Goal: Check status: Check status

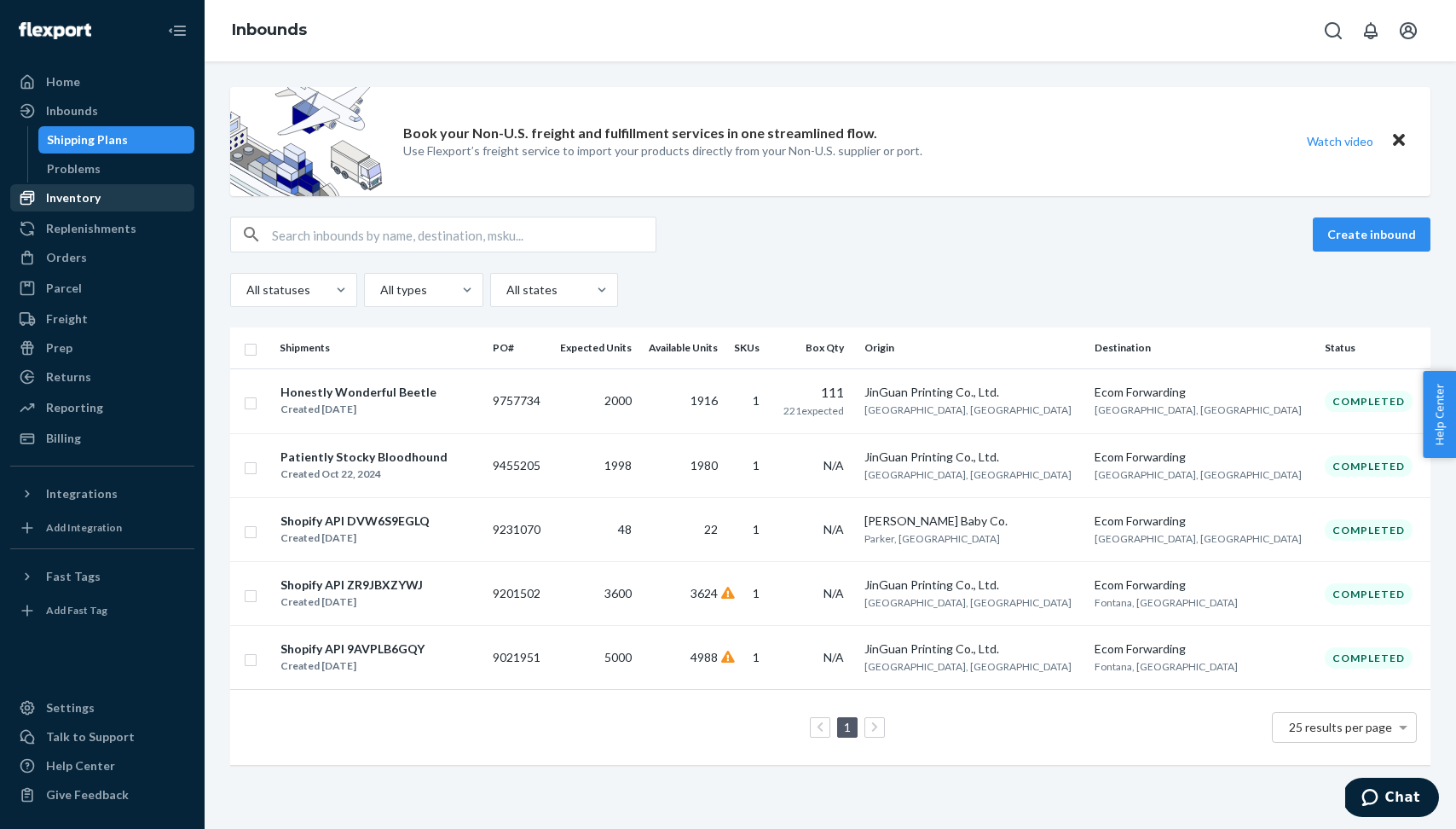
click at [95, 199] on div "Inventory" at bounding box center [72, 198] width 54 height 17
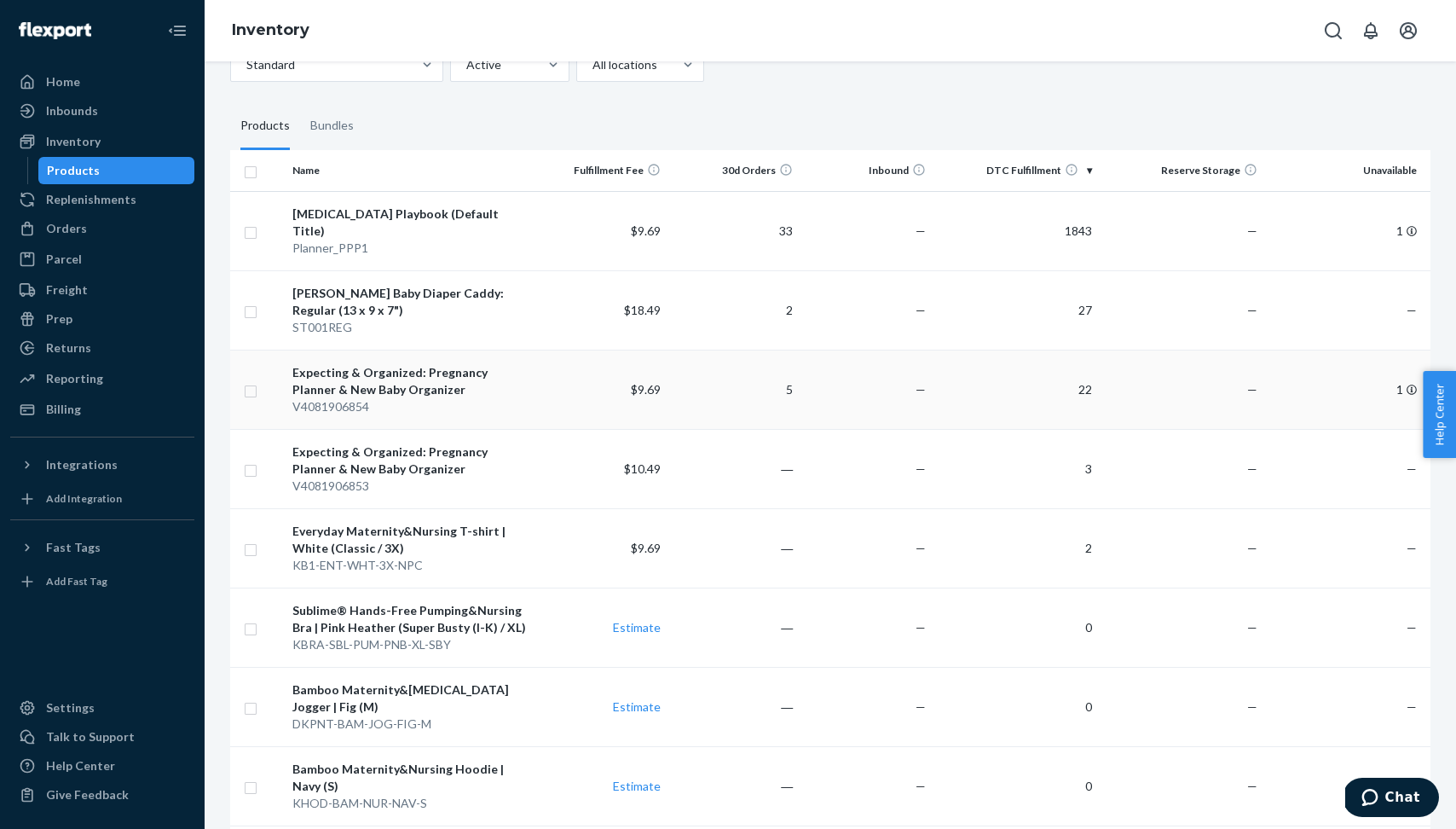
scroll to position [216, 0]
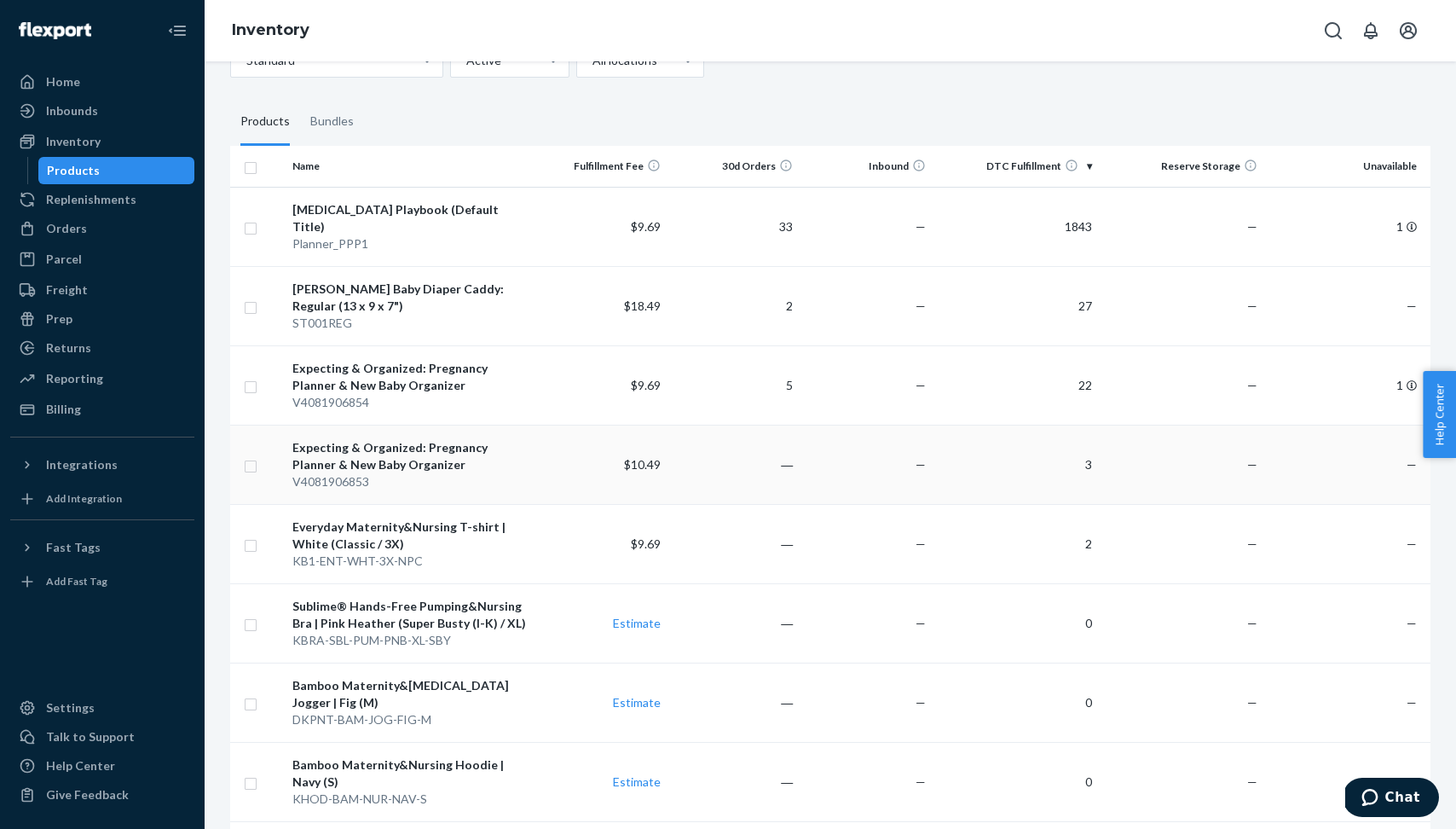
click at [430, 439] on div "Expecting & Organized: Pregnancy Planner & New Baby Organizer" at bounding box center [410, 456] width 235 height 35
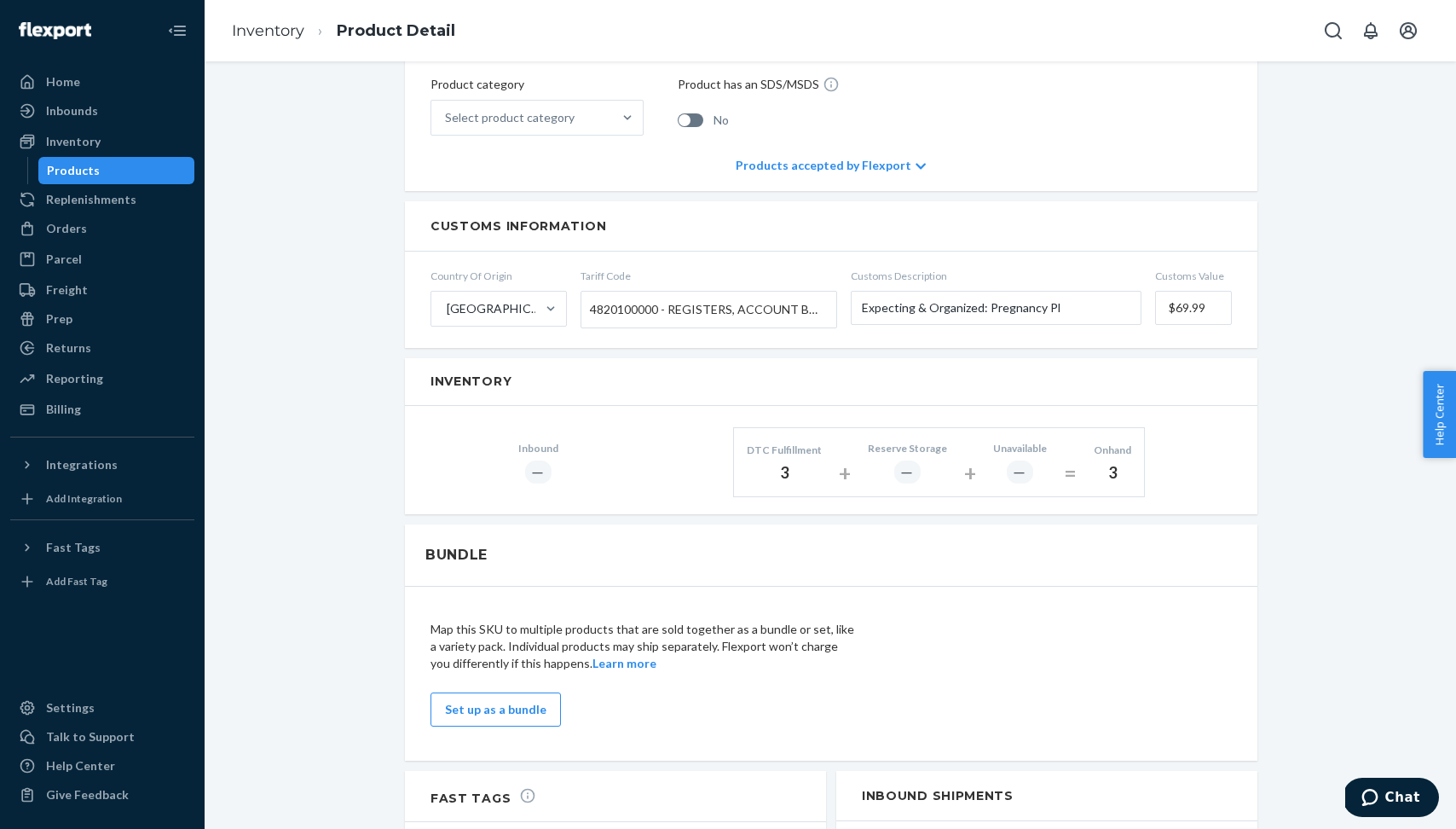
scroll to position [1247, 0]
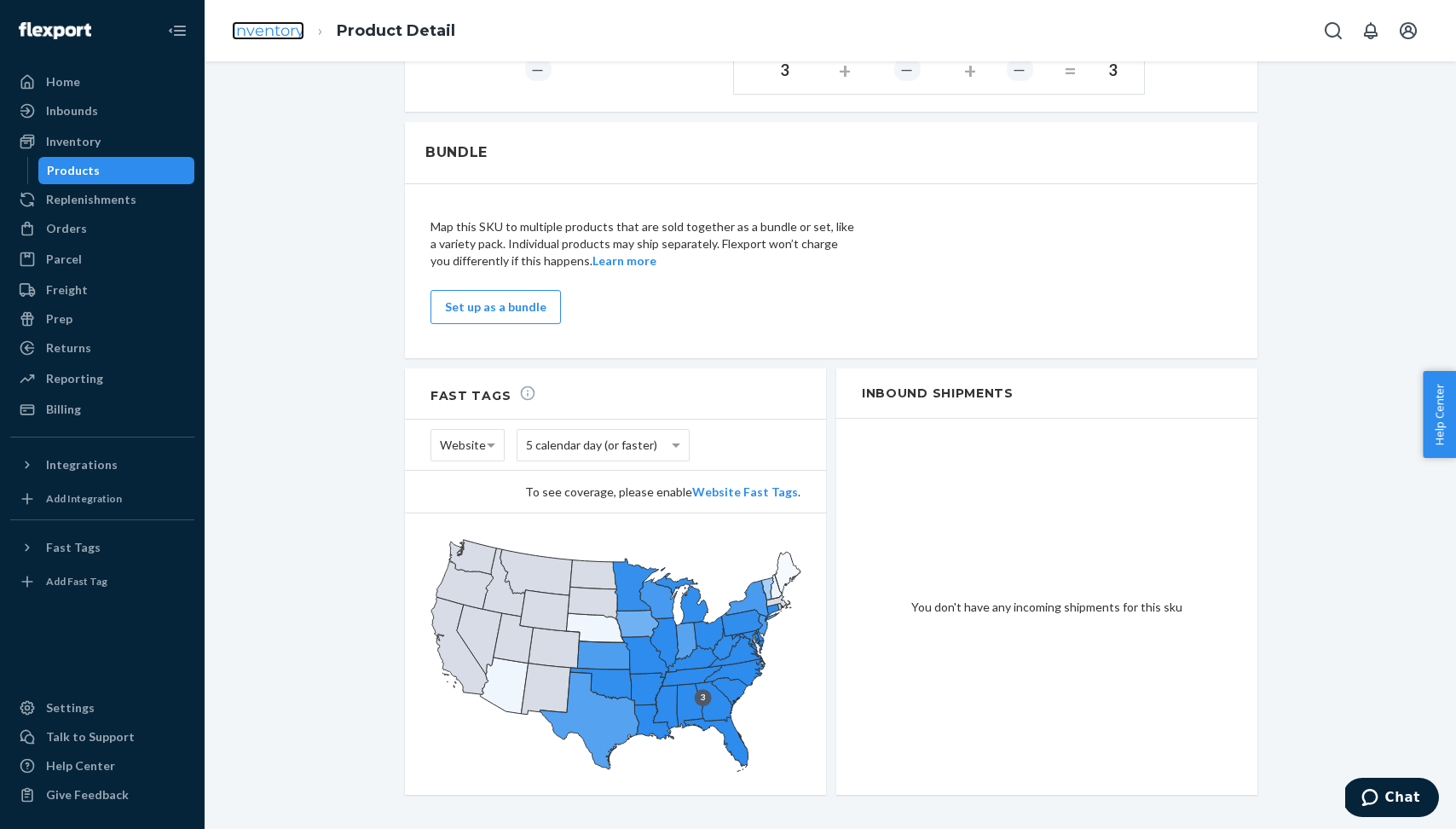
click at [279, 37] on link "Inventory" at bounding box center [268, 31] width 72 height 19
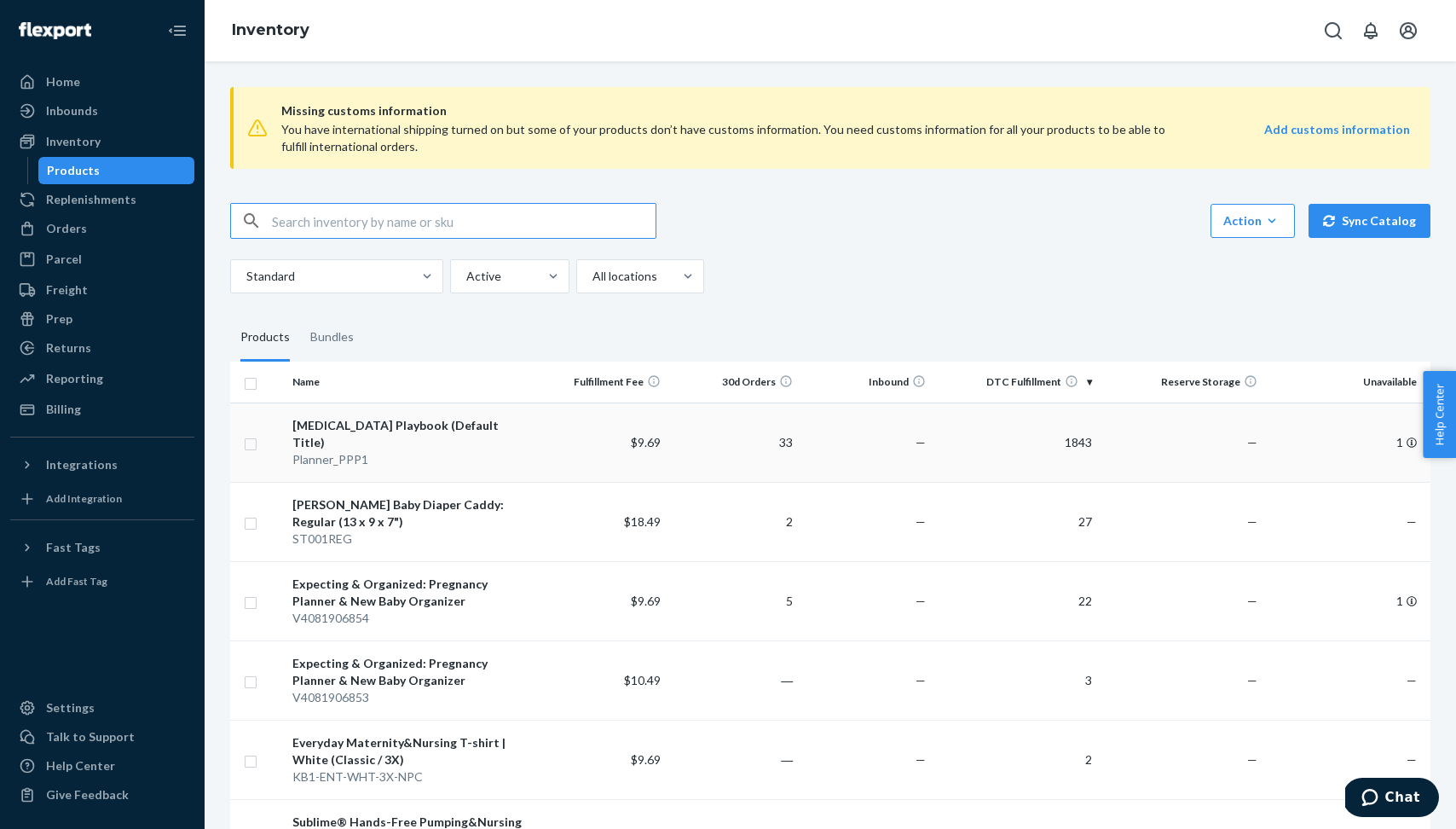
click at [426, 424] on div "[MEDICAL_DATA] Playbook (Default Title)" at bounding box center [410, 434] width 235 height 35
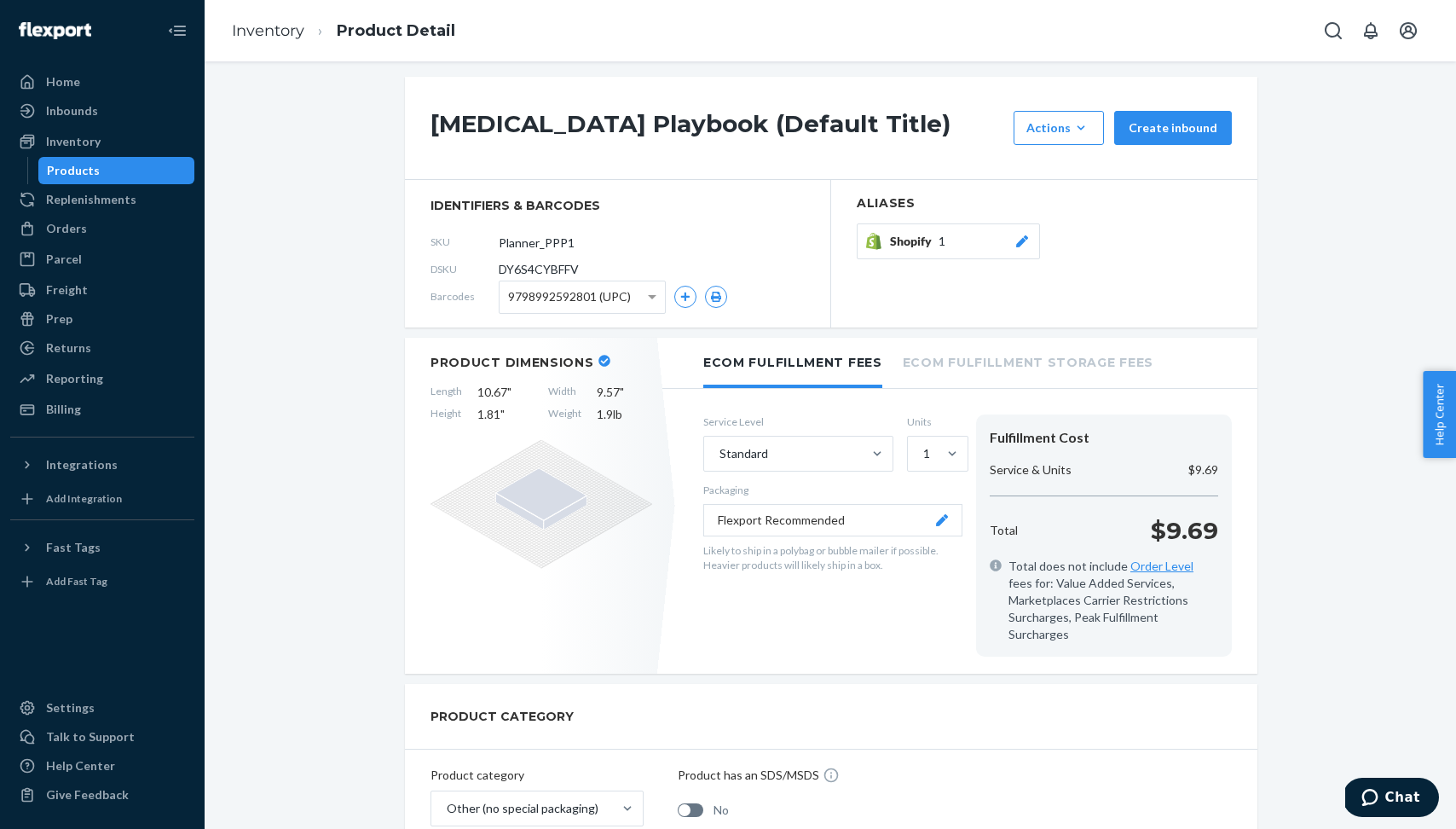
scroll to position [116, 0]
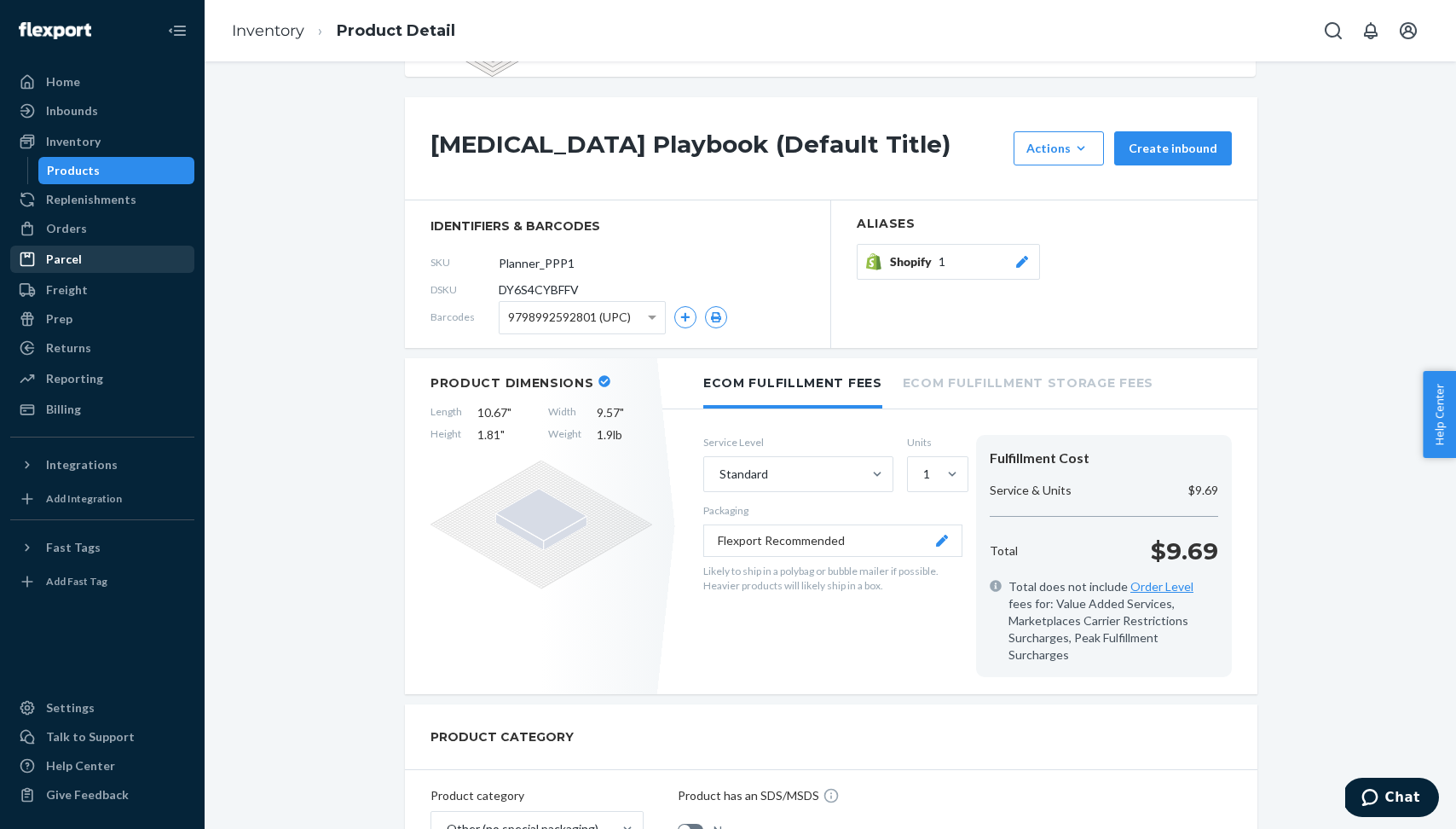
click at [90, 252] on div "Parcel" at bounding box center [103, 260] width 181 height 24
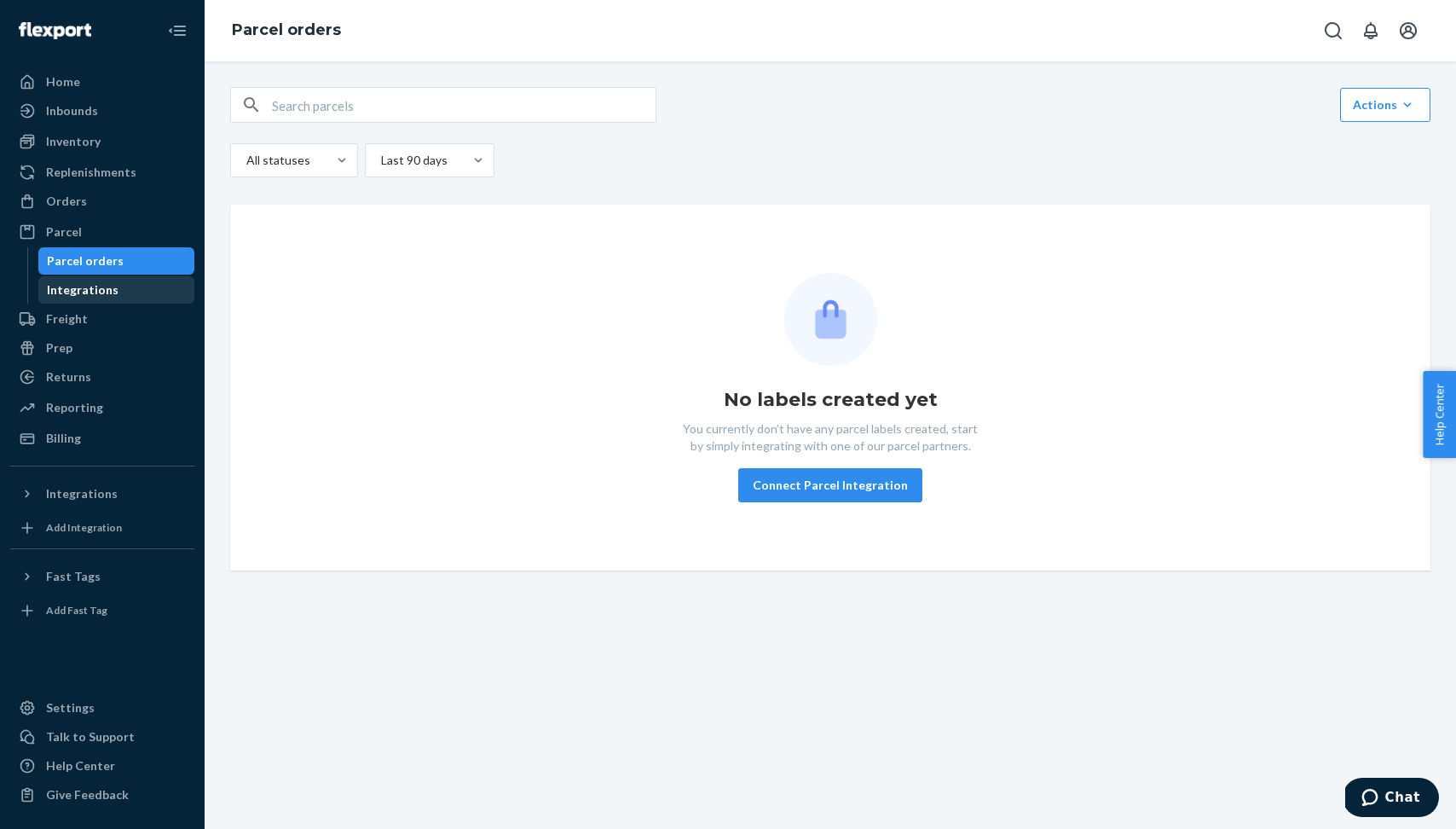
click at [89, 294] on div "Integrations" at bounding box center [82, 290] width 72 height 17
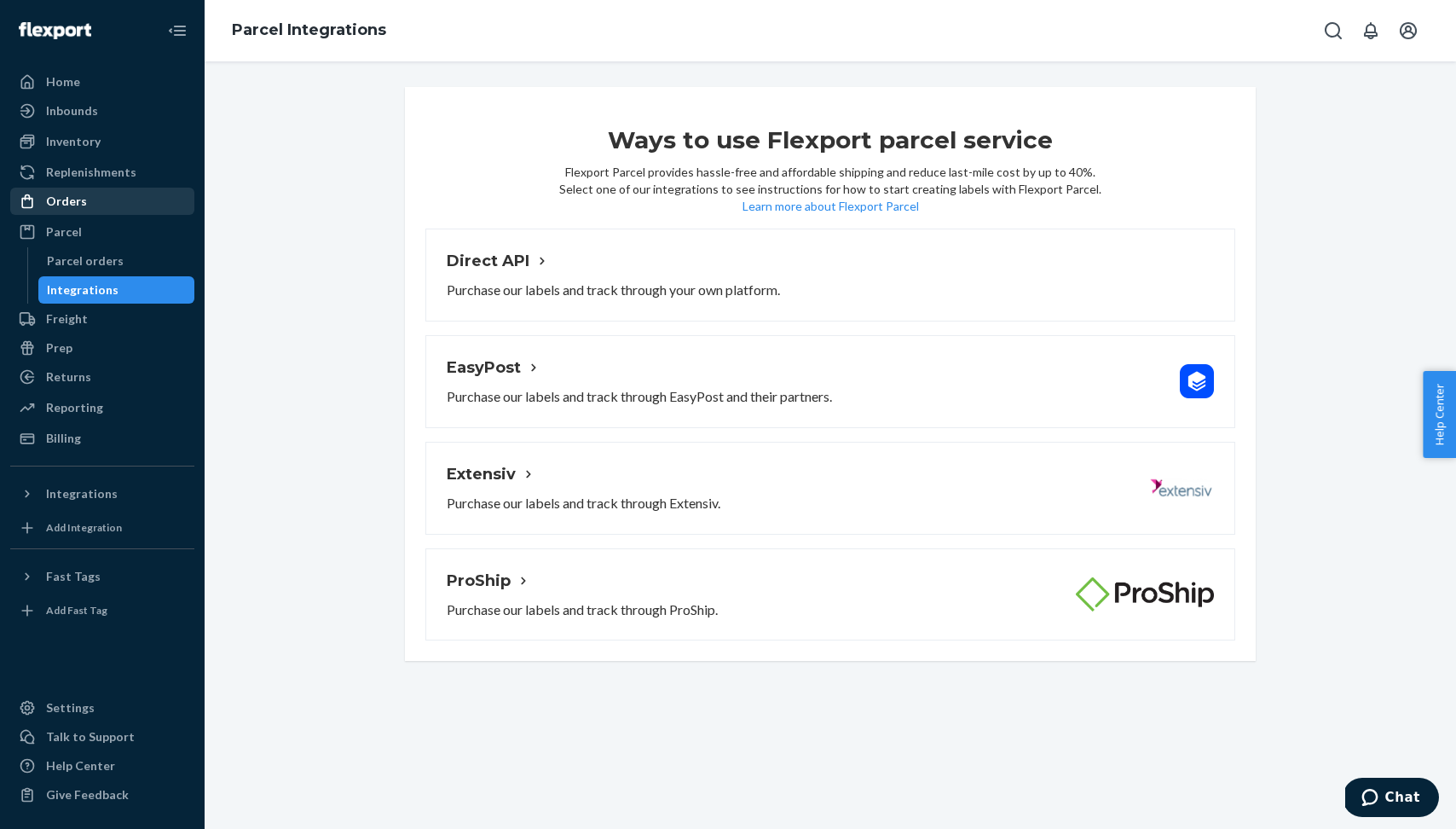
click at [96, 206] on div "Orders" at bounding box center [103, 201] width 181 height 24
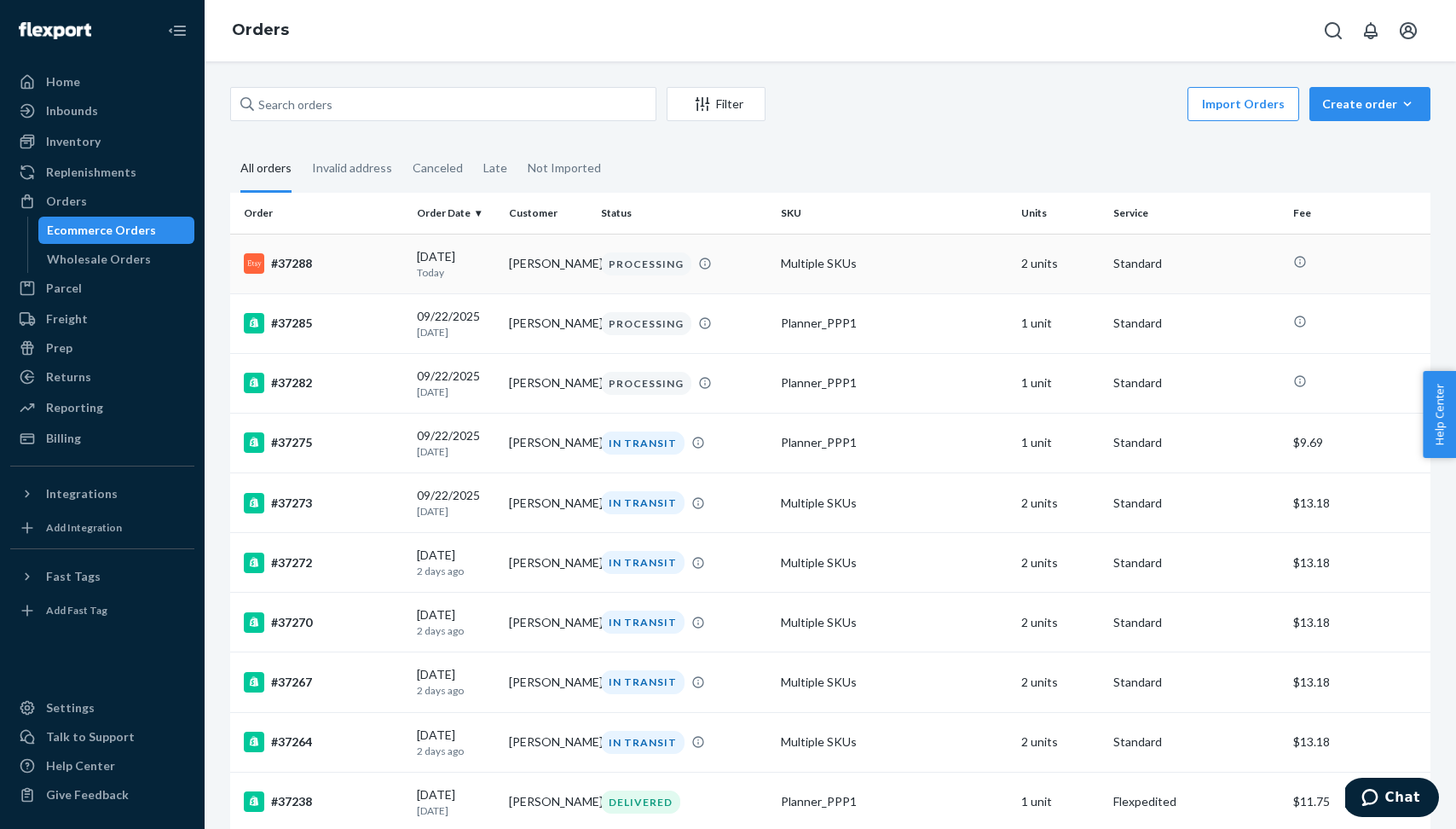
click at [485, 258] on div "[DATE] [DATE]" at bounding box center [455, 264] width 78 height 32
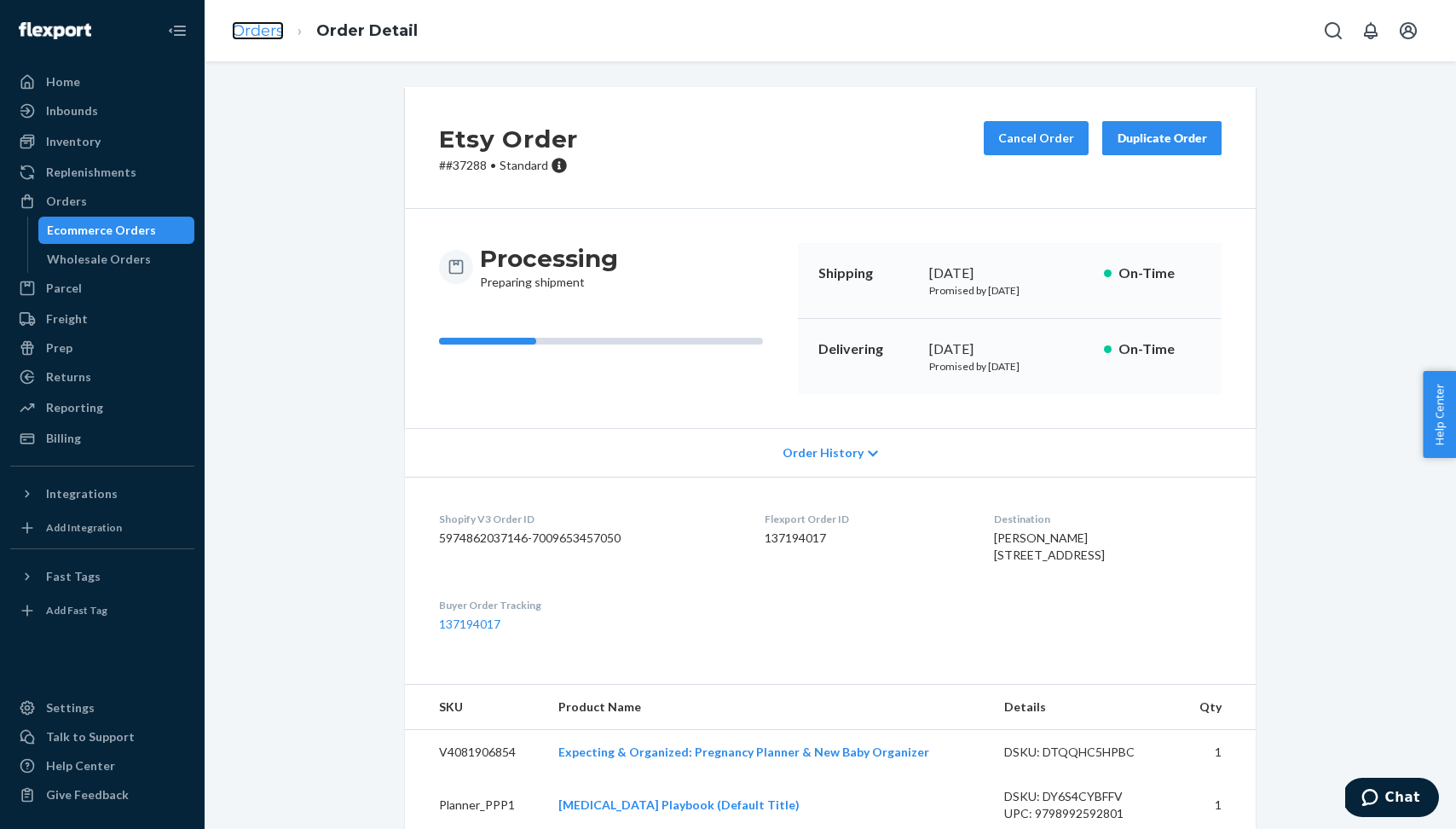
click at [259, 35] on link "Orders" at bounding box center [258, 31] width 52 height 19
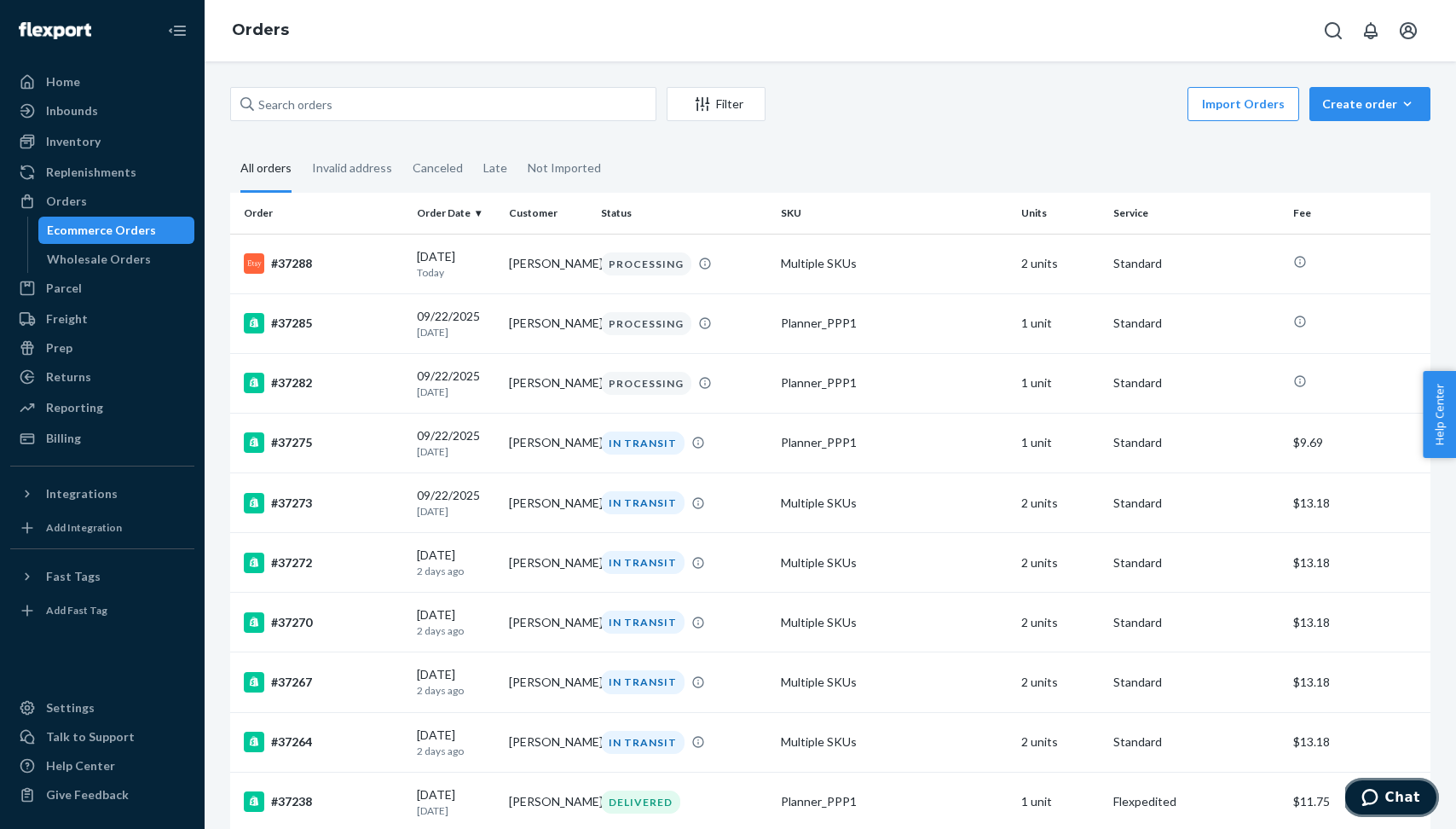
click at [1392, 795] on span "Chat" at bounding box center [1403, 797] width 35 height 16
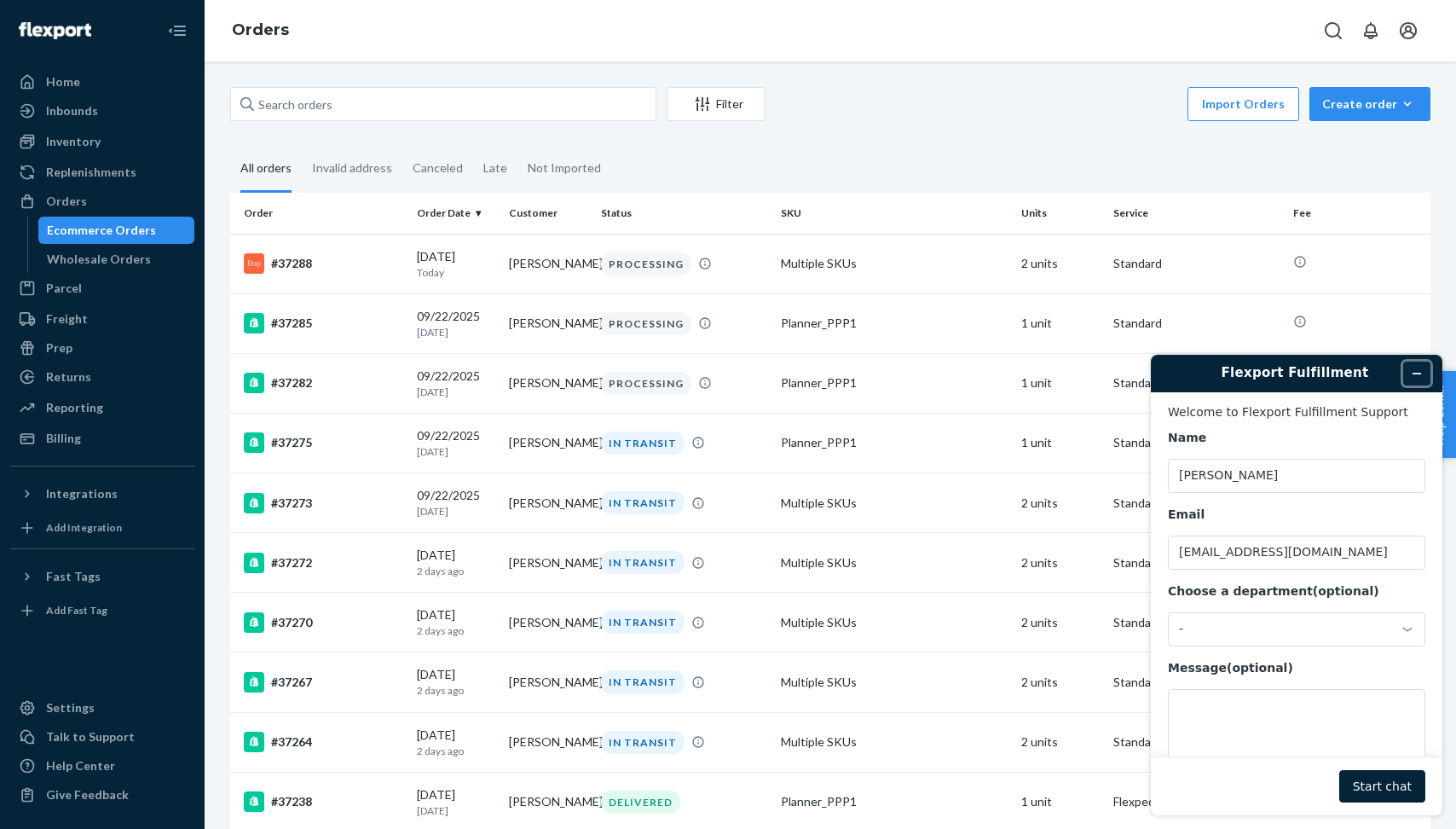
click at [1419, 367] on icon "Minimize widget" at bounding box center [1417, 374] width 12 height 12
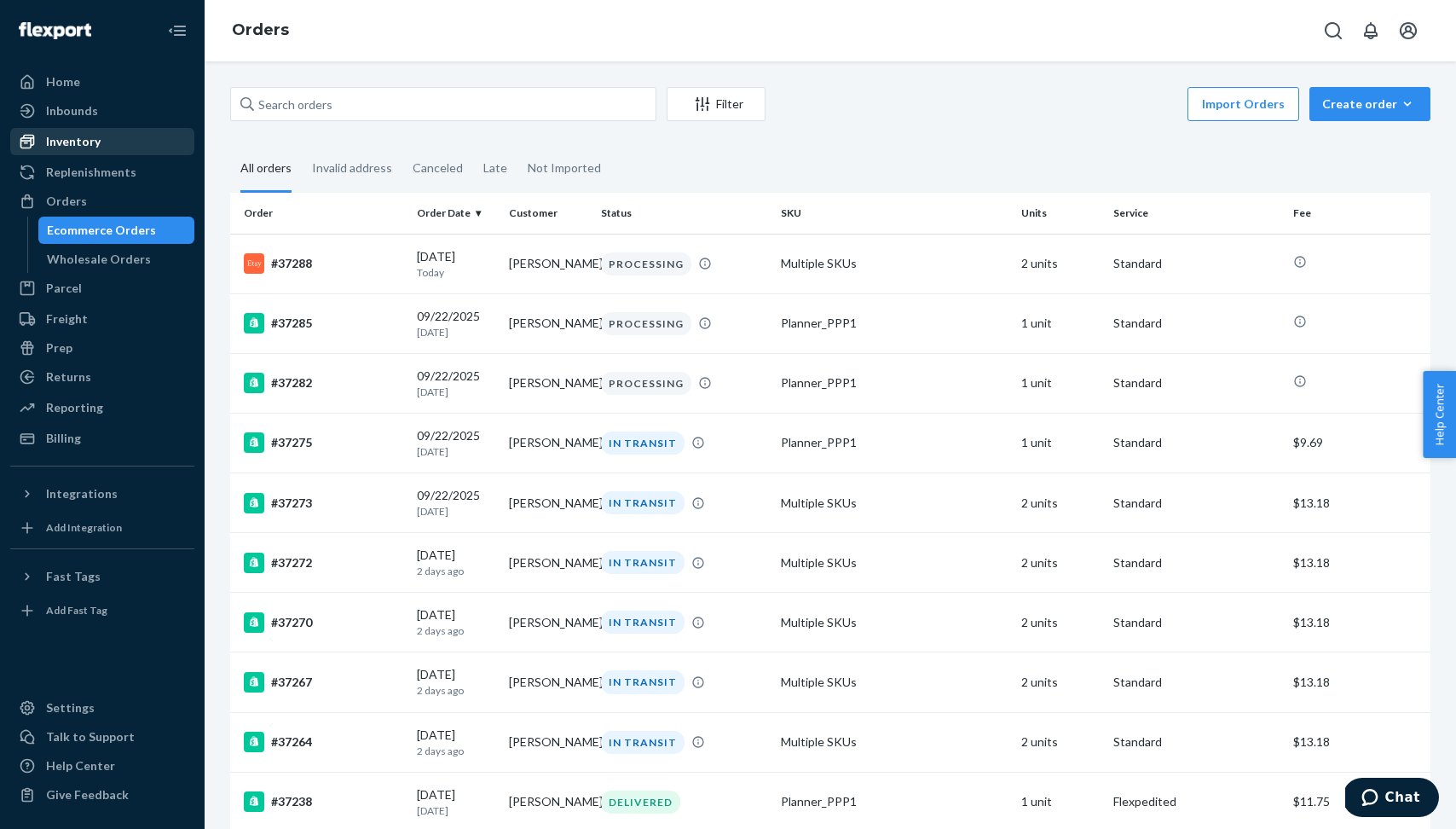
click at [106, 143] on div "Inventory" at bounding box center [103, 141] width 181 height 24
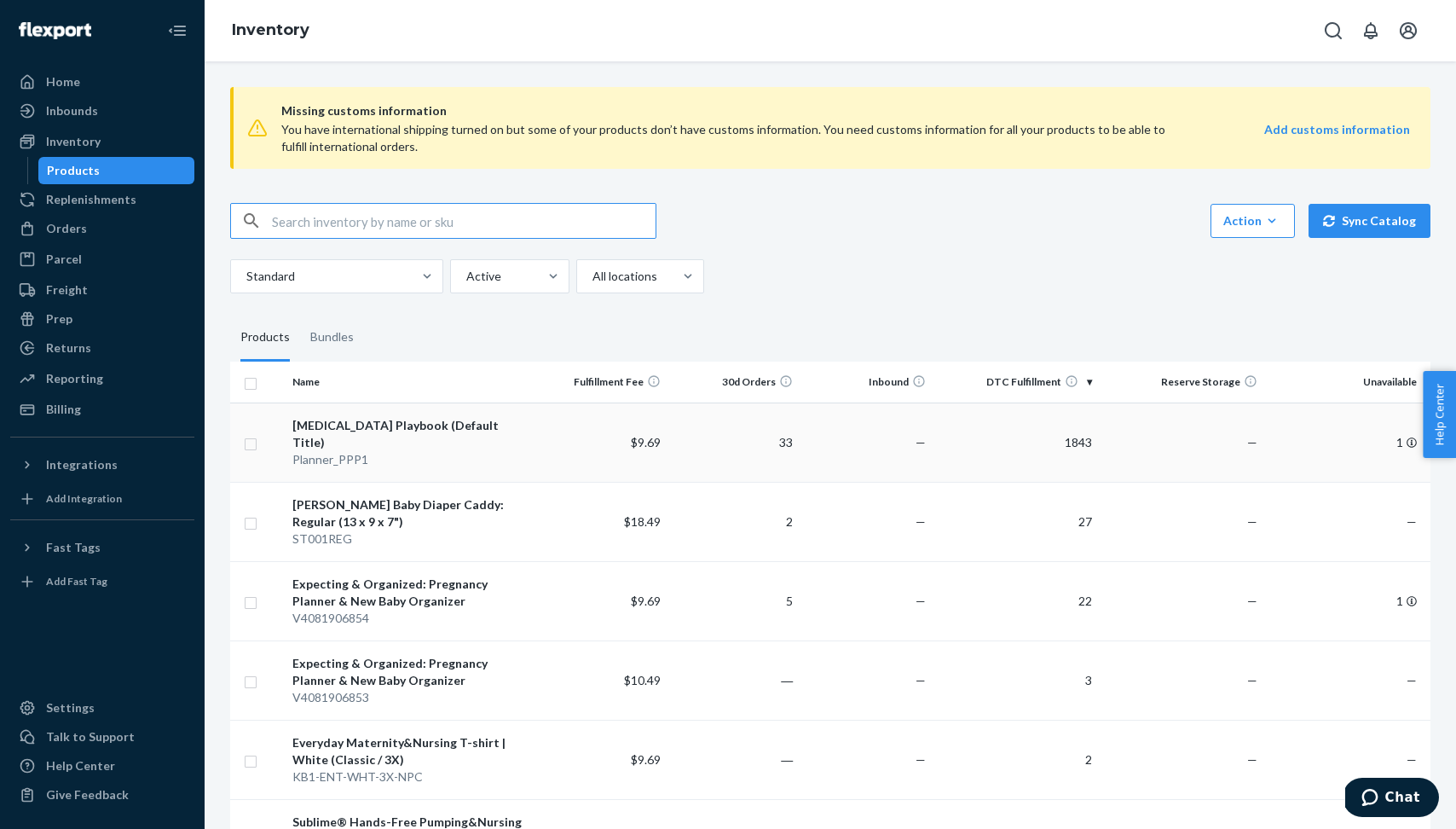
click at [390, 424] on div "[MEDICAL_DATA] Playbook (Default Title)" at bounding box center [410, 434] width 235 height 35
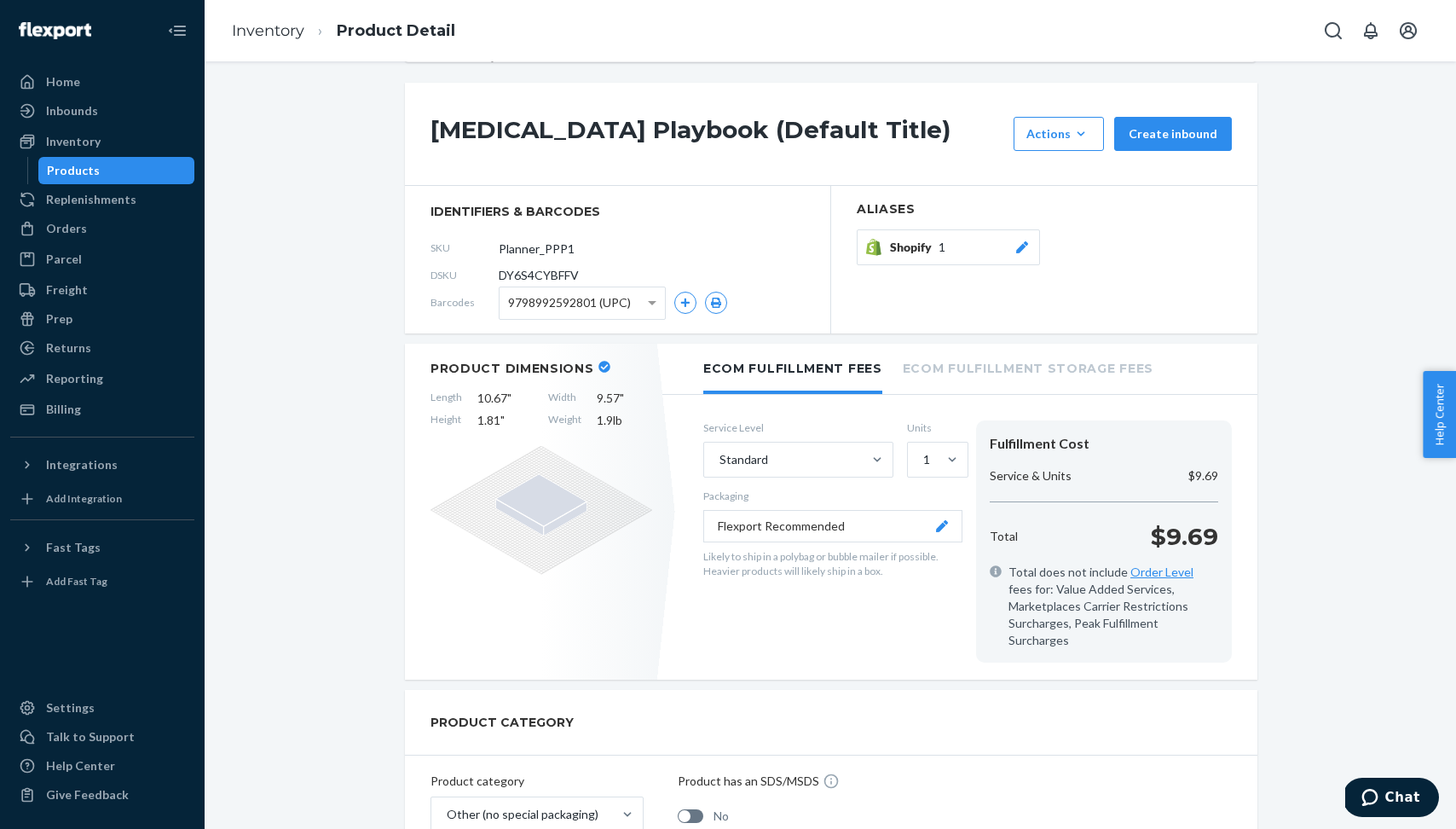
scroll to position [151, 0]
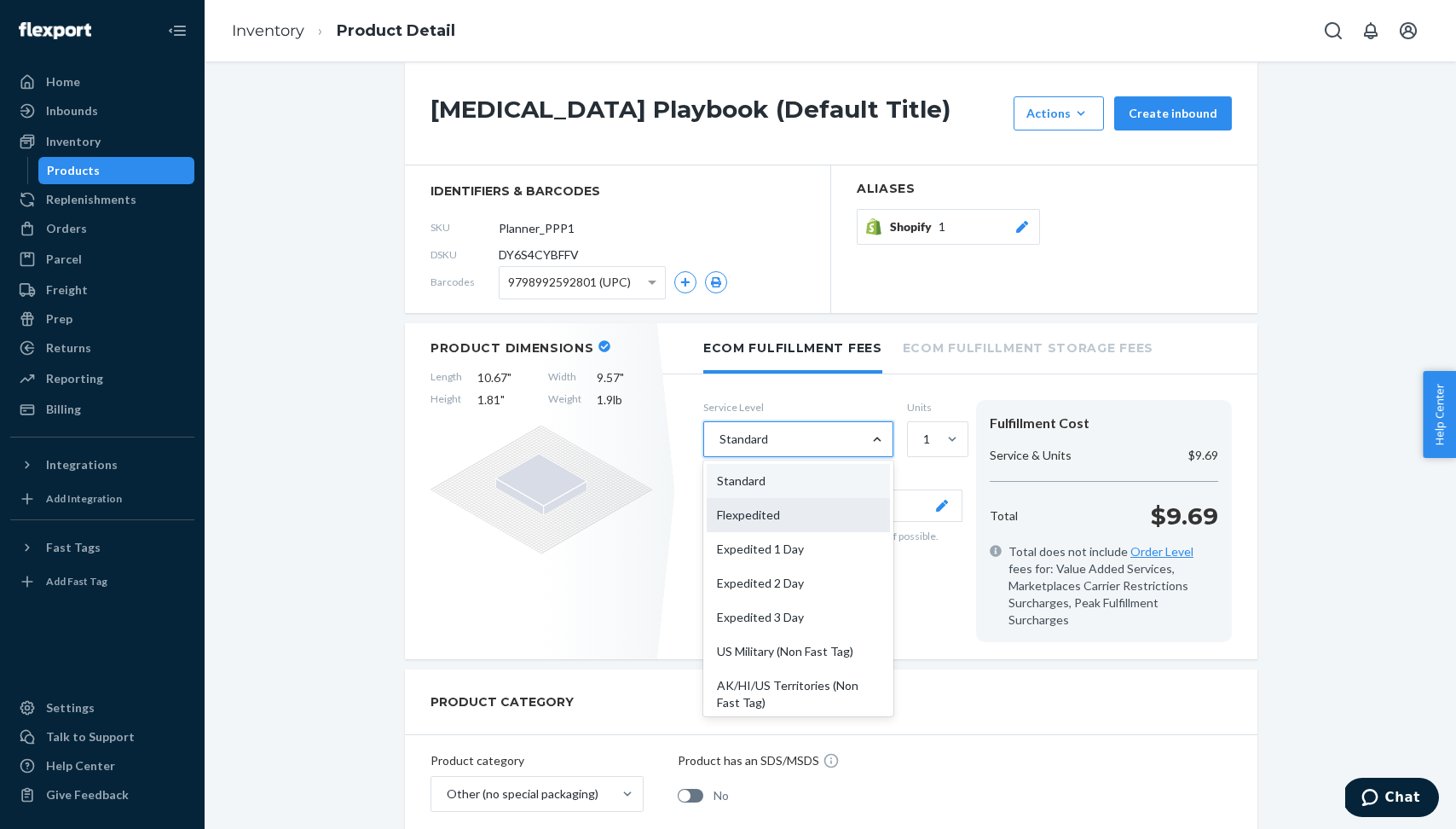
click at [855, 510] on div "Flexpedited" at bounding box center [798, 515] width 184 height 35
click at [719, 448] on input "option Flexpedited focused, 2 of 10. 10 results available. Use Up and Down to c…" at bounding box center [719, 439] width 2 height 17
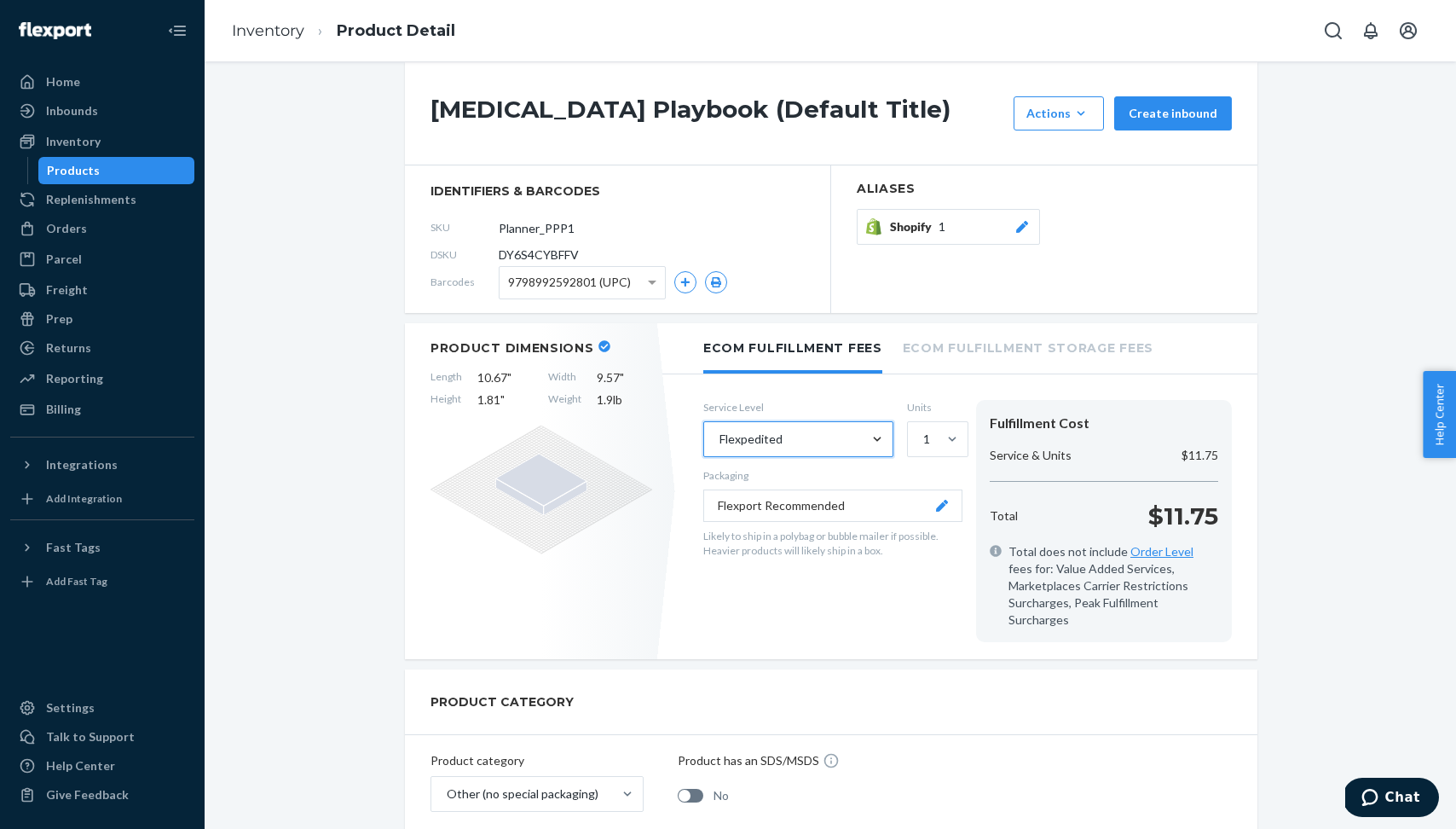
click at [857, 429] on div "Flexpedited" at bounding box center [782, 439] width 158 height 35
click at [719, 430] on input "option Flexpedited, selected. 0 results available. Select is focused ,type to r…" at bounding box center [719, 439] width 2 height 17
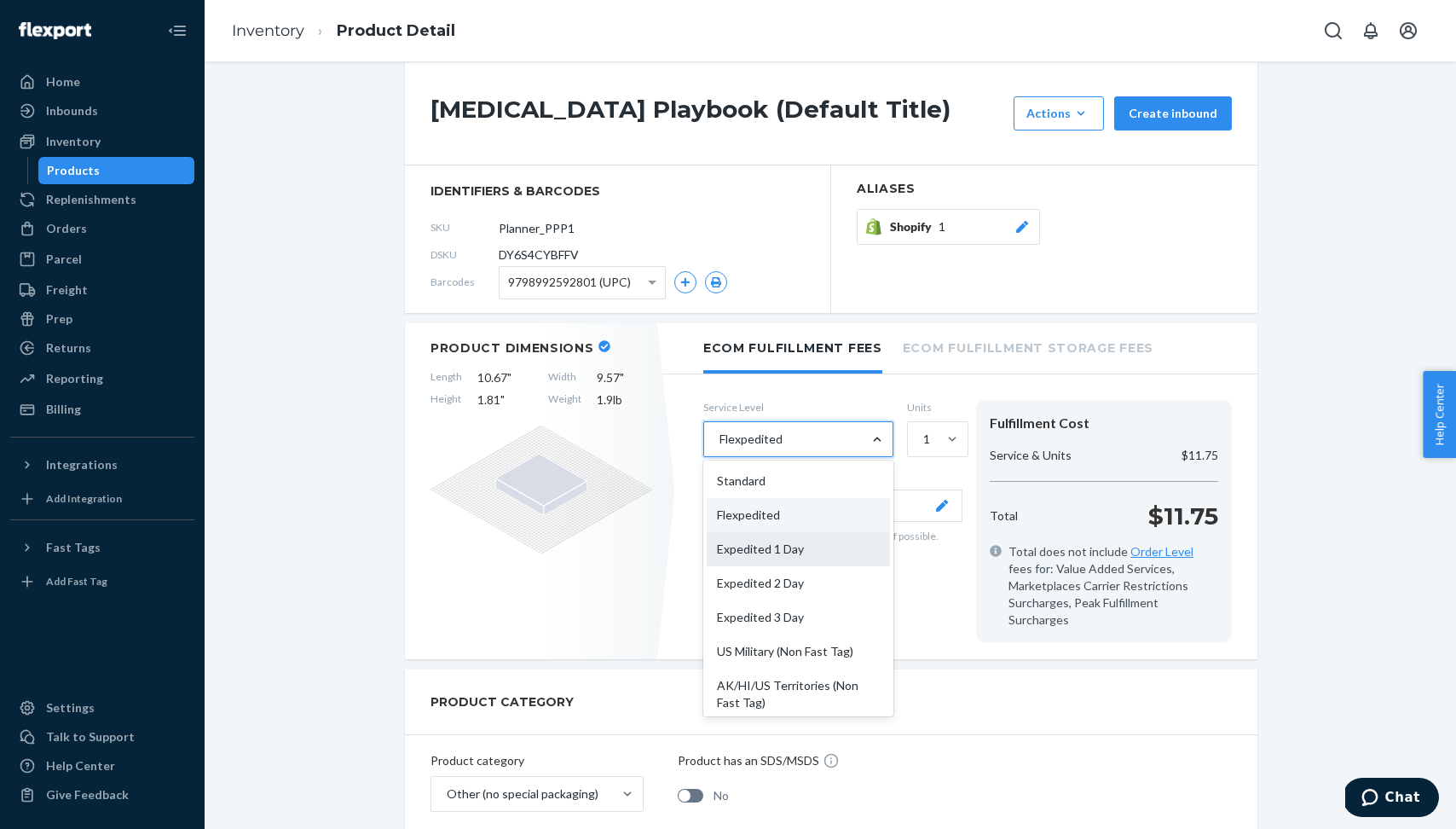
click at [832, 547] on div "Expedited 1 Day" at bounding box center [798, 550] width 184 height 35
click at [719, 448] on input "option Flexpedited, selected. option Expedited 1 Day focused, 3 of 10. 10 resul…" at bounding box center [719, 439] width 2 height 17
click at [862, 430] on div at bounding box center [877, 439] width 31 height 17
click at [719, 430] on input "option Expedited 1 Day, selected. option Expedited 1 Day focused, 3 of 10. 10 r…" at bounding box center [719, 439] width 2 height 17
click at [846, 580] on div "Expedited 2 Day" at bounding box center [798, 583] width 184 height 35
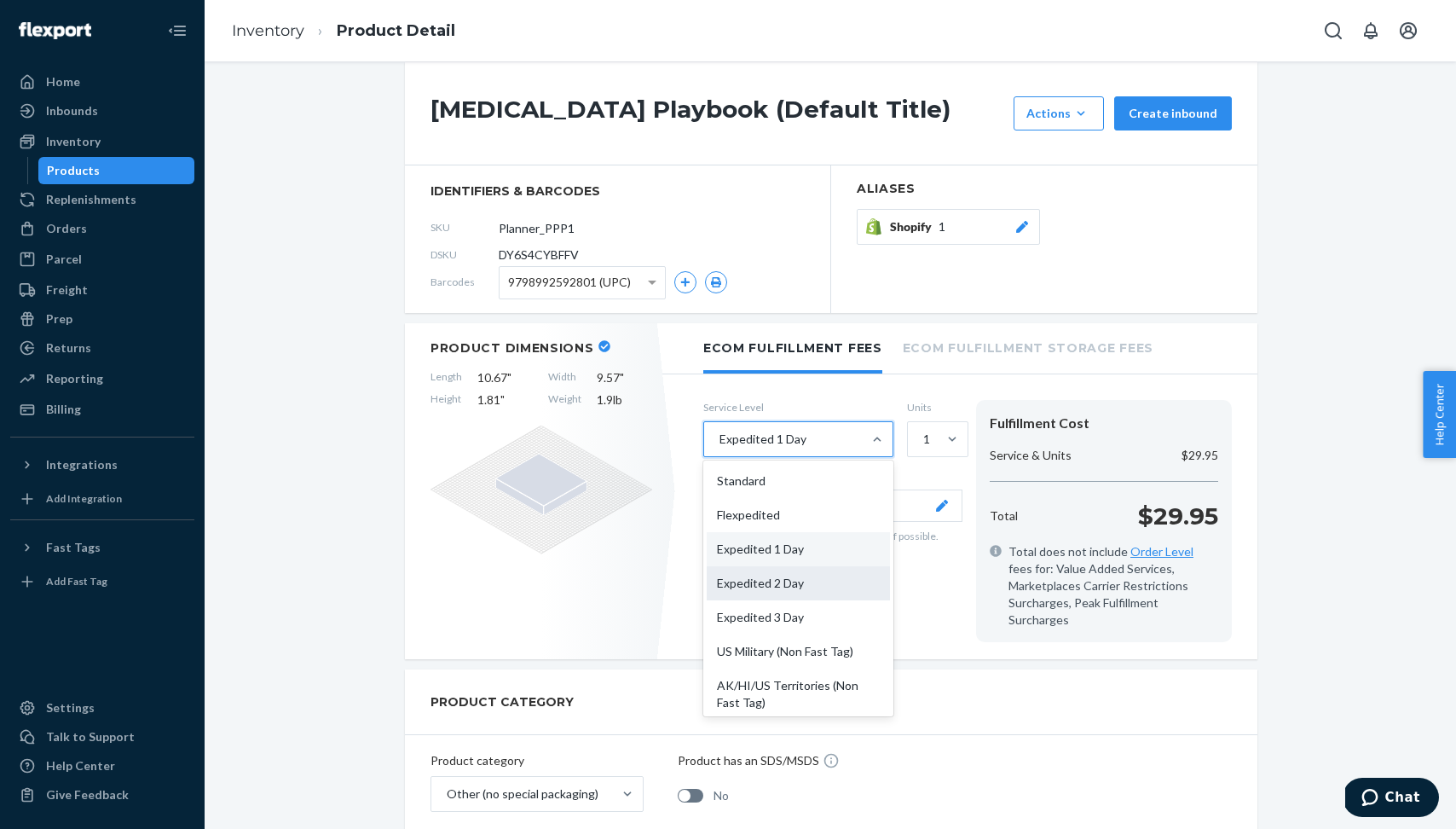
click at [719, 448] on input "option Expedited 1 Day, selected. option Expedited 2 Day focused, 4 of 10. 10 r…" at bounding box center [719, 439] width 2 height 17
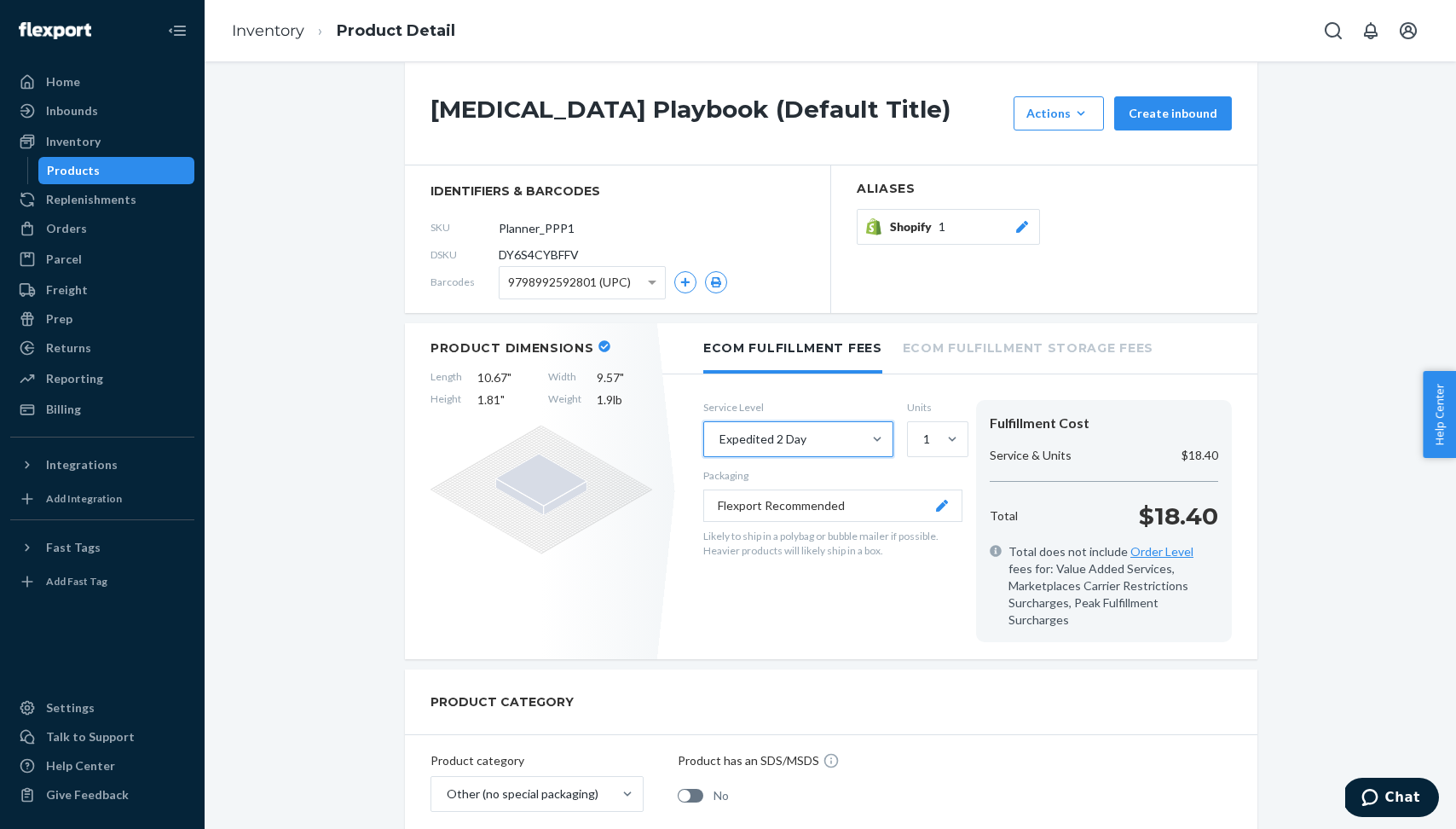
click at [850, 431] on div "Expedited 2 Day" at bounding box center [782, 439] width 158 height 35
click at [719, 431] on input "option Expedited 2 Day, selected. 0 results available. Select is focused ,type …" at bounding box center [719, 439] width 2 height 17
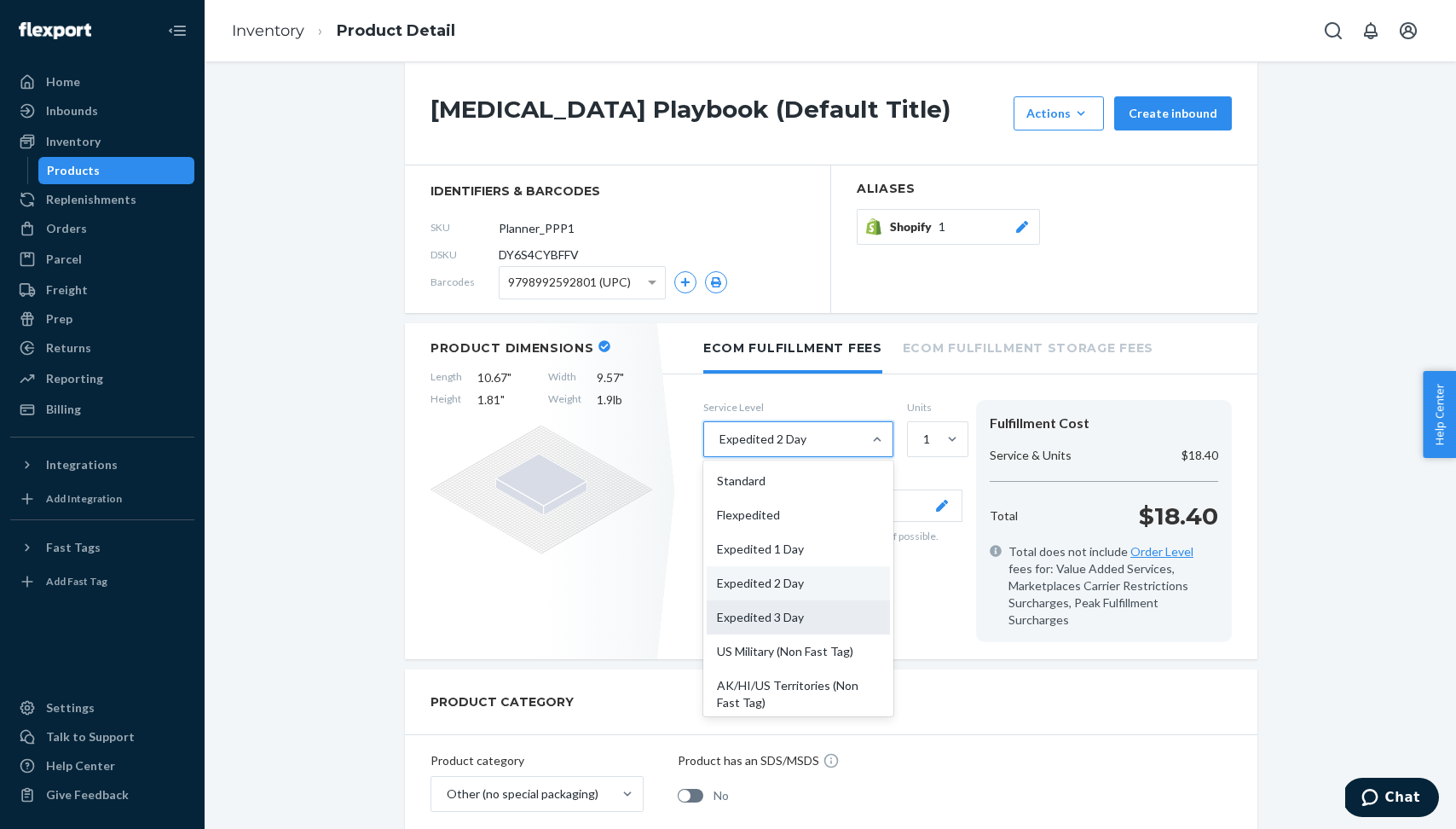
click at [831, 629] on div "Expedited 3 Day" at bounding box center [798, 618] width 184 height 35
click at [719, 448] on input "option Expedited 2 Day, selected. option Expedited 3 Day focused, 5 of 10. 10 r…" at bounding box center [719, 439] width 2 height 17
click at [849, 432] on div "Expedited 3 Day" at bounding box center [782, 439] width 158 height 35
click at [719, 432] on input "option Expedited 3 Day, selected. option Expedited 3 Day focused, 5 of 10. 10 r…" at bounding box center [719, 439] width 2 height 17
click at [829, 506] on div "Flexpedited" at bounding box center [798, 515] width 184 height 35
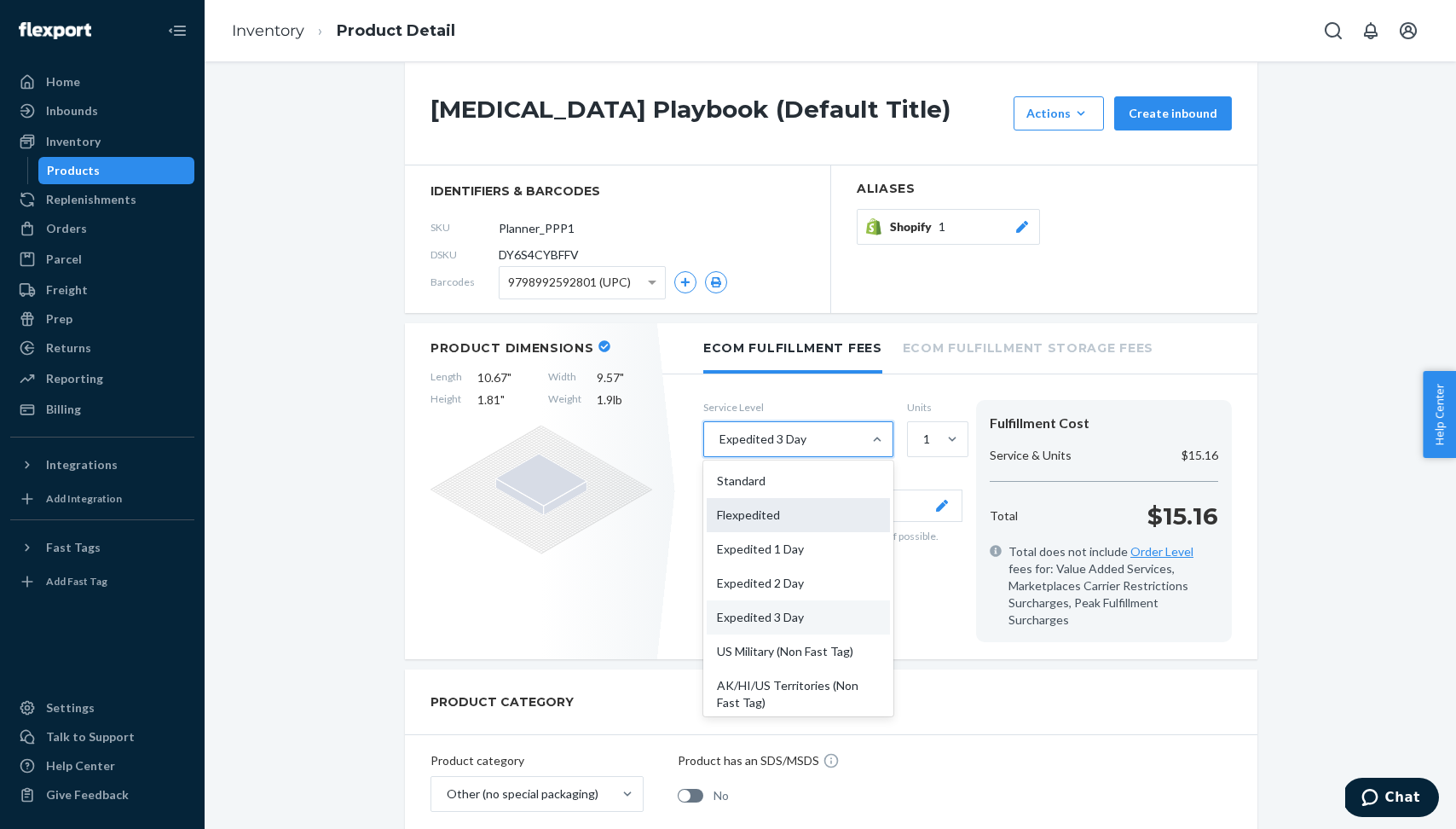
click at [719, 448] on input "option Expedited 3 Day, selected. option Flexpedited focused, 2 of 10. 10 resul…" at bounding box center [719, 439] width 2 height 17
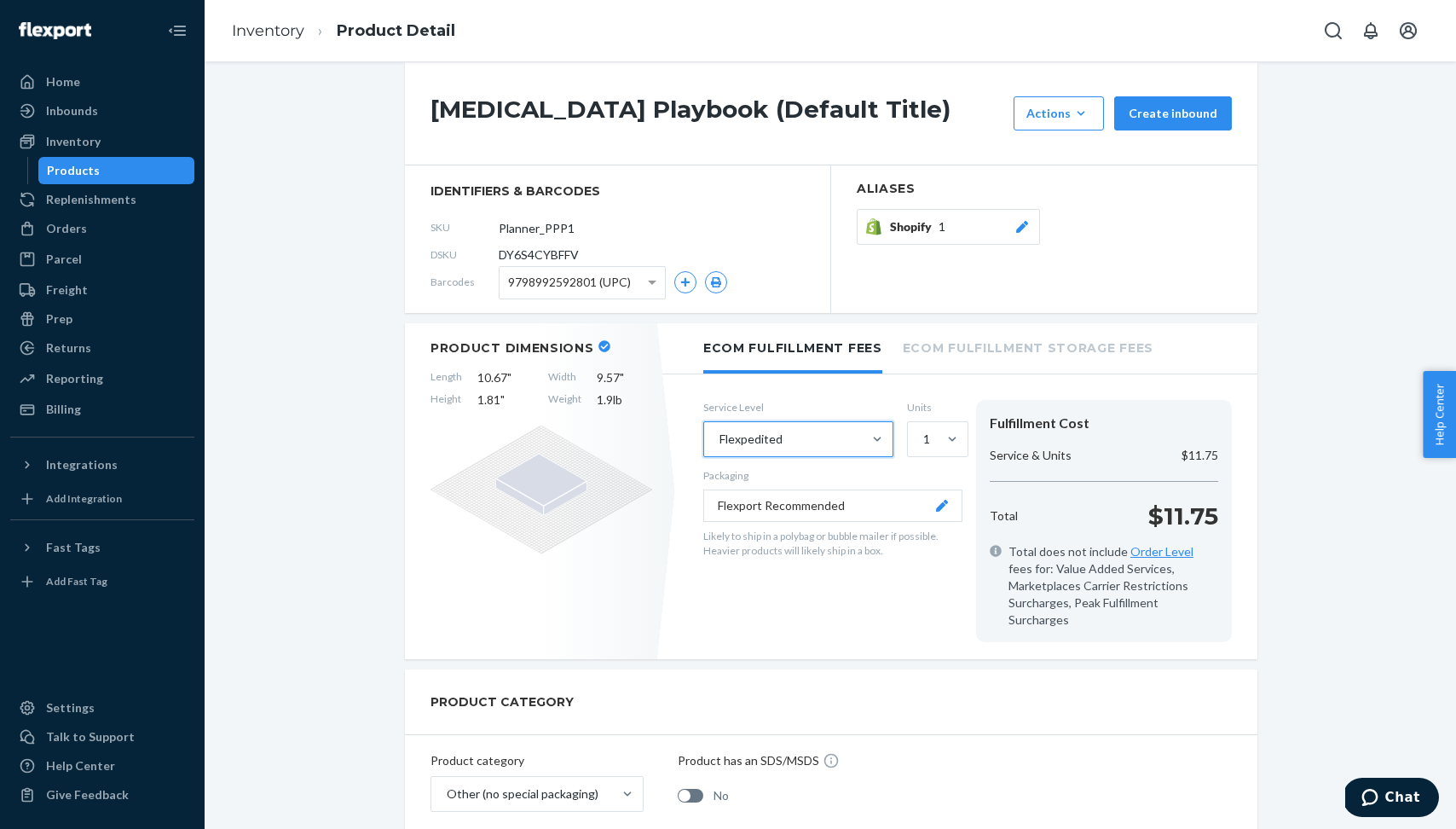
click at [847, 428] on div "Flexpedited" at bounding box center [782, 439] width 158 height 35
click at [719, 430] on input "option Flexpedited, selected. 0 results available. Select is focused ,type to r…" at bounding box center [719, 439] width 2 height 17
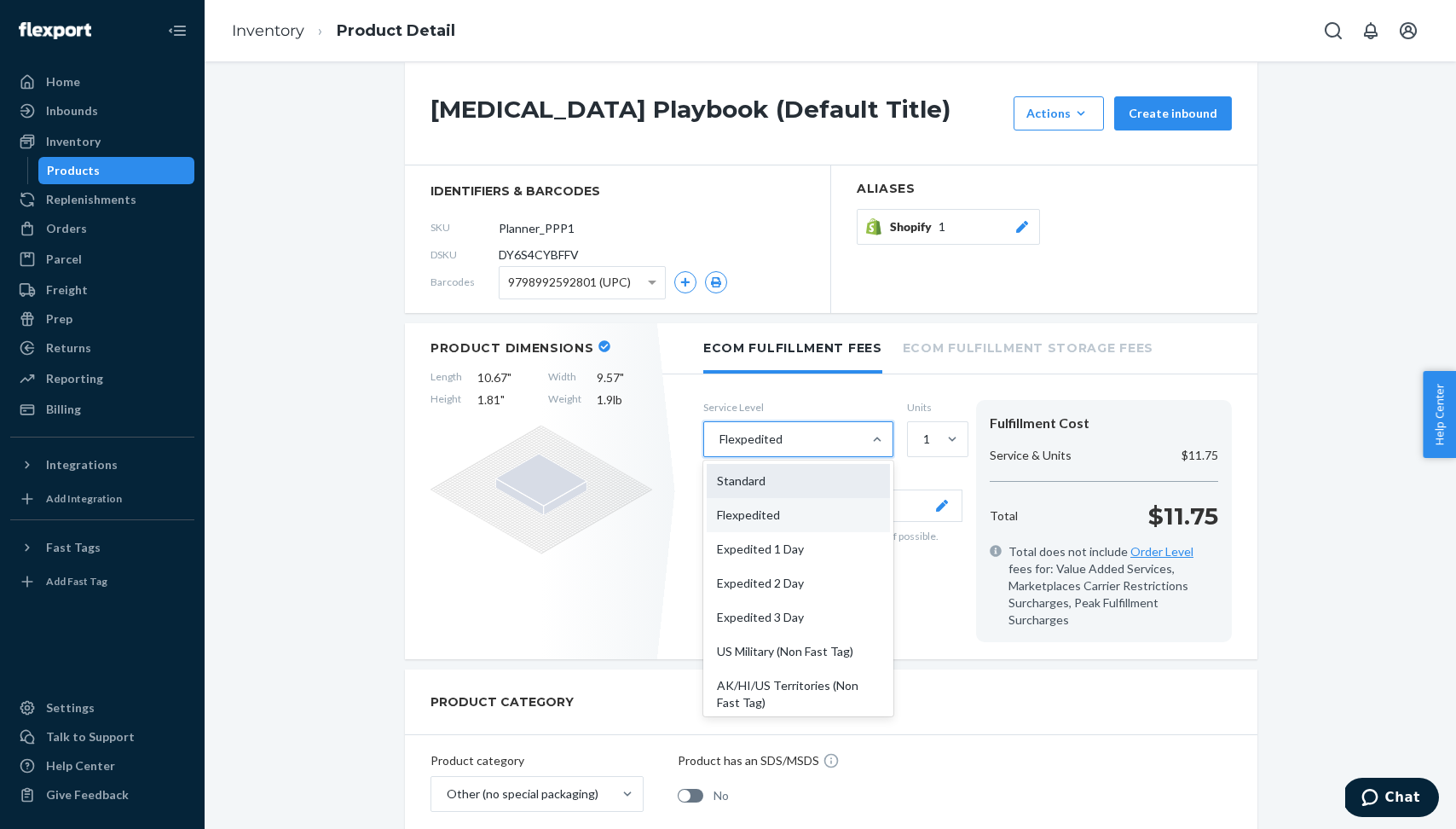
click at [819, 481] on div "Standard" at bounding box center [798, 481] width 184 height 35
click at [719, 448] on input "option Flexpedited, selected. option Standard focused, 1 of 10. 10 results avai…" at bounding box center [719, 439] width 2 height 17
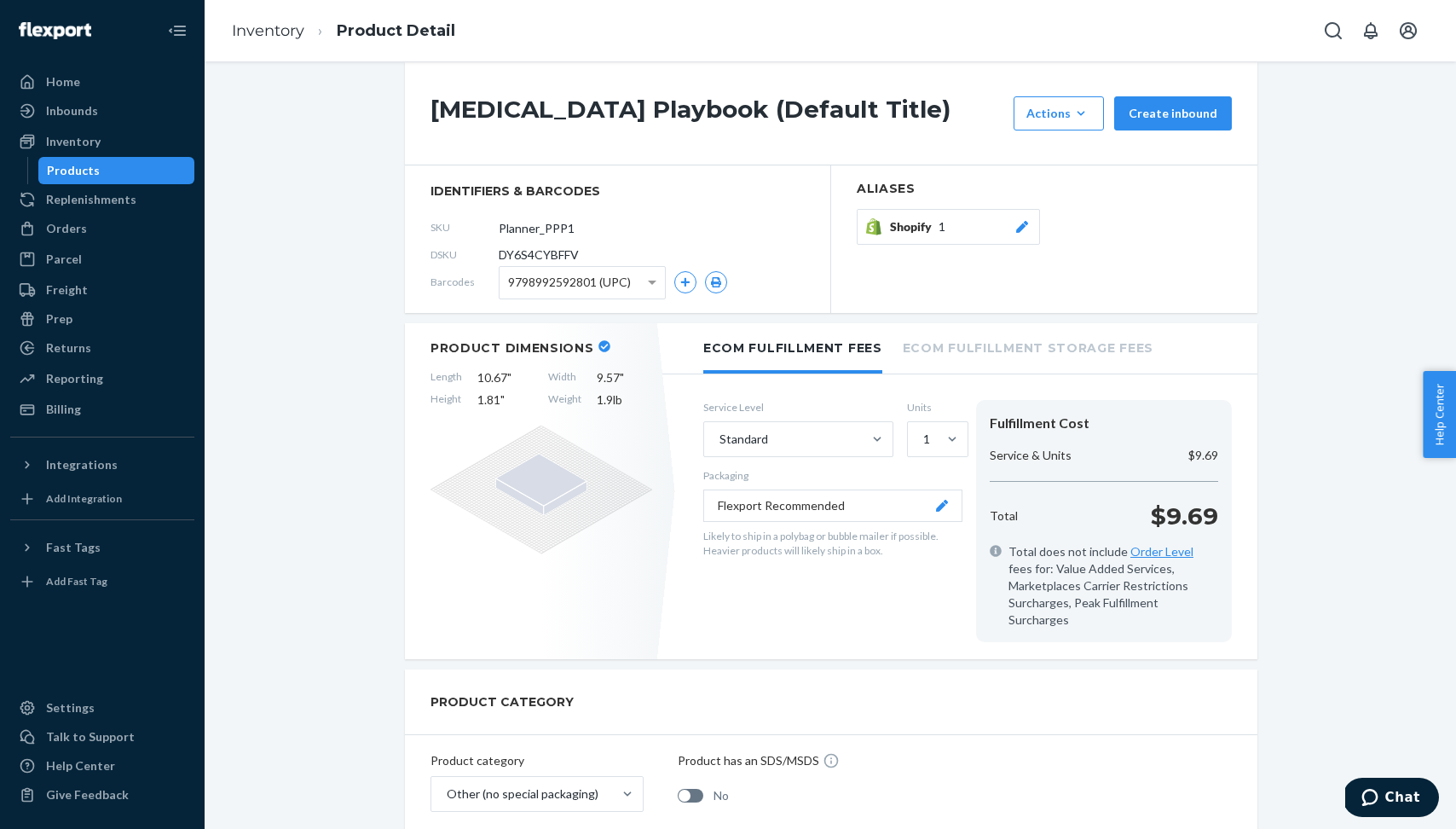
click at [1340, 537] on div "New Inventory Reports are now available You have early access to new reports, p…" at bounding box center [830, 807] width 1226 height 1742
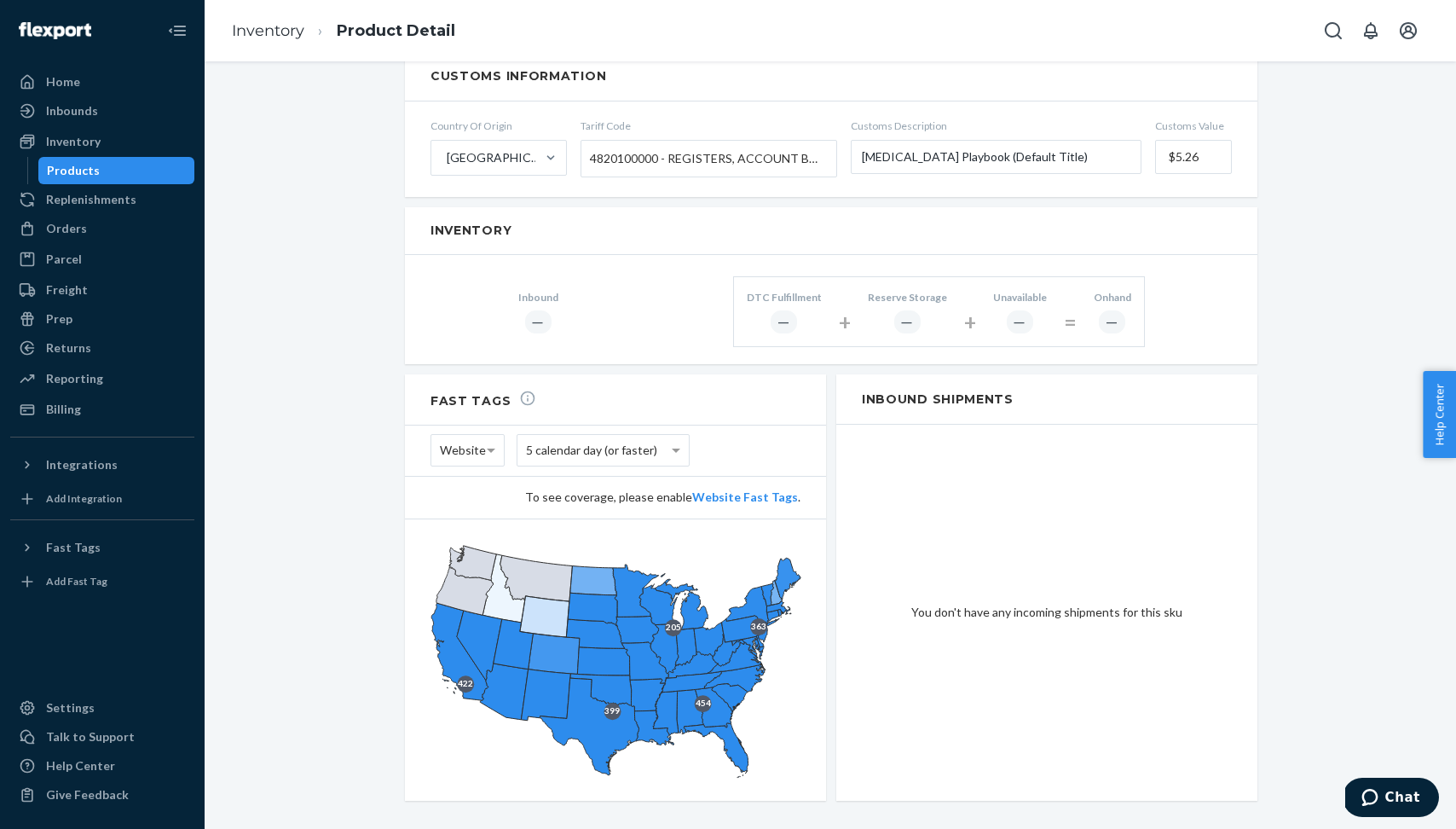
scroll to position [983, 0]
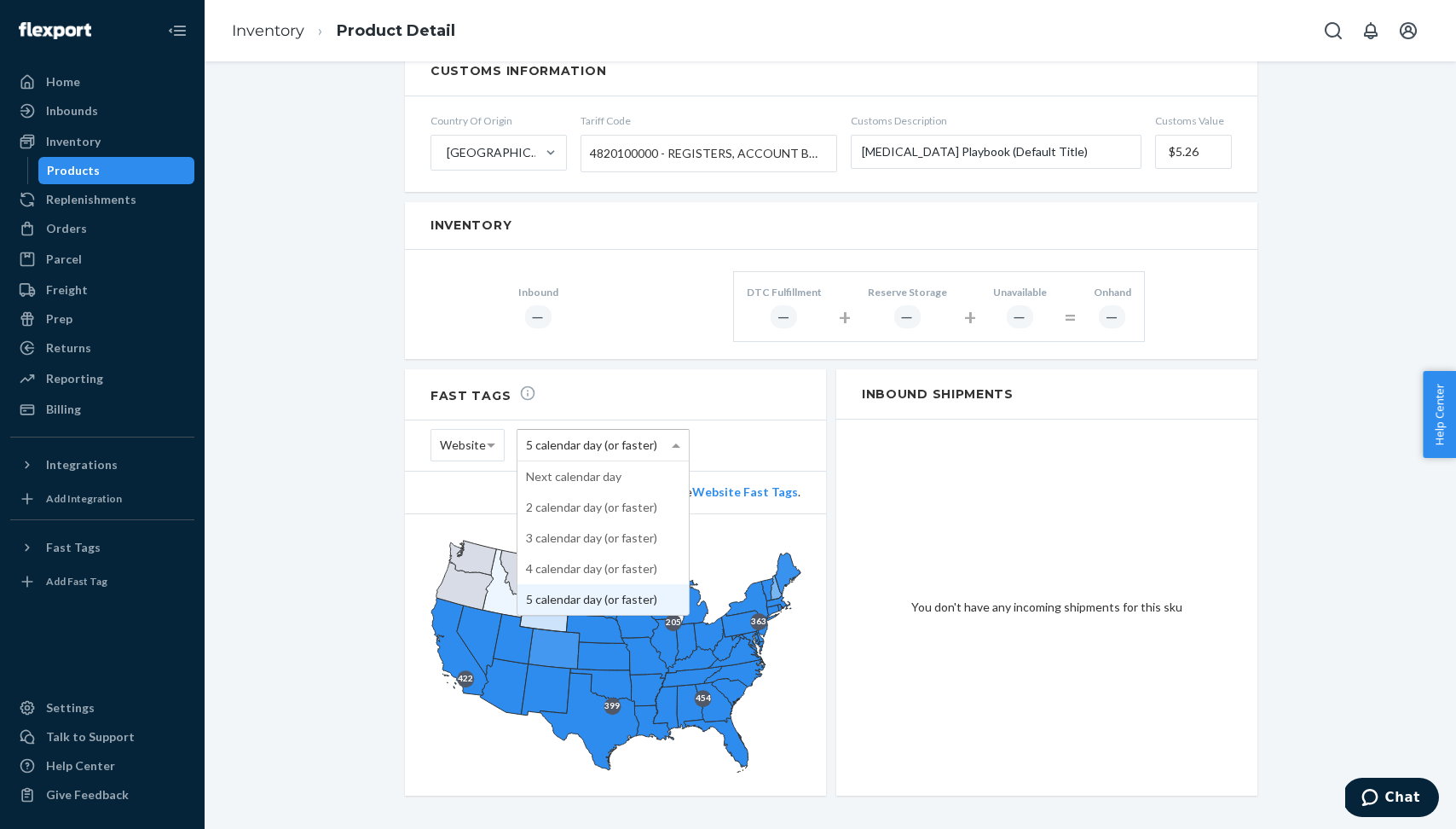
click at [670, 430] on span at bounding box center [678, 445] width 22 height 31
click at [659, 430] on div "3 calendar day (or faster)" at bounding box center [603, 445] width 172 height 31
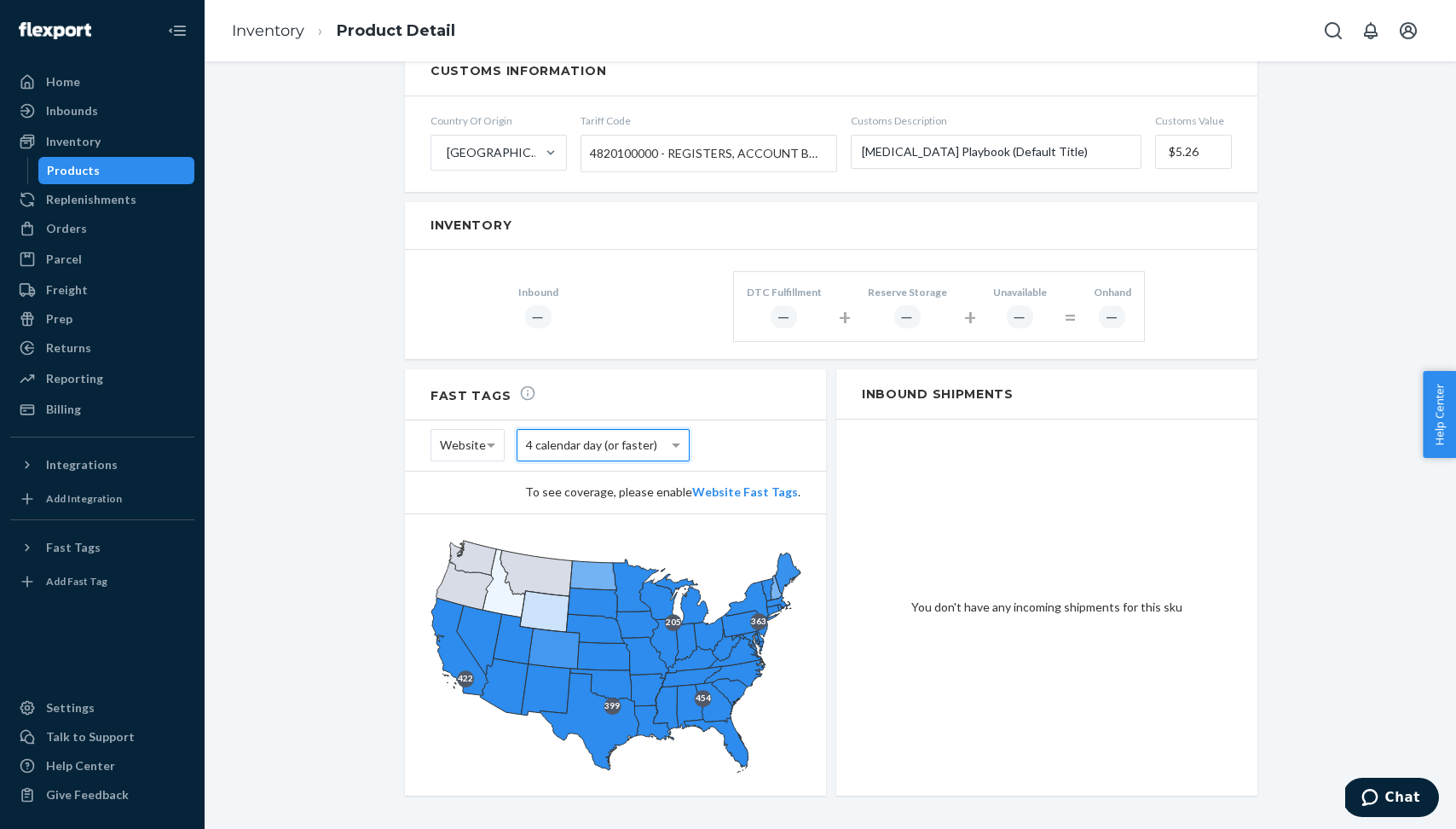
click at [654, 430] on span "4 calendar day (or faster)" at bounding box center [592, 445] width 131 height 29
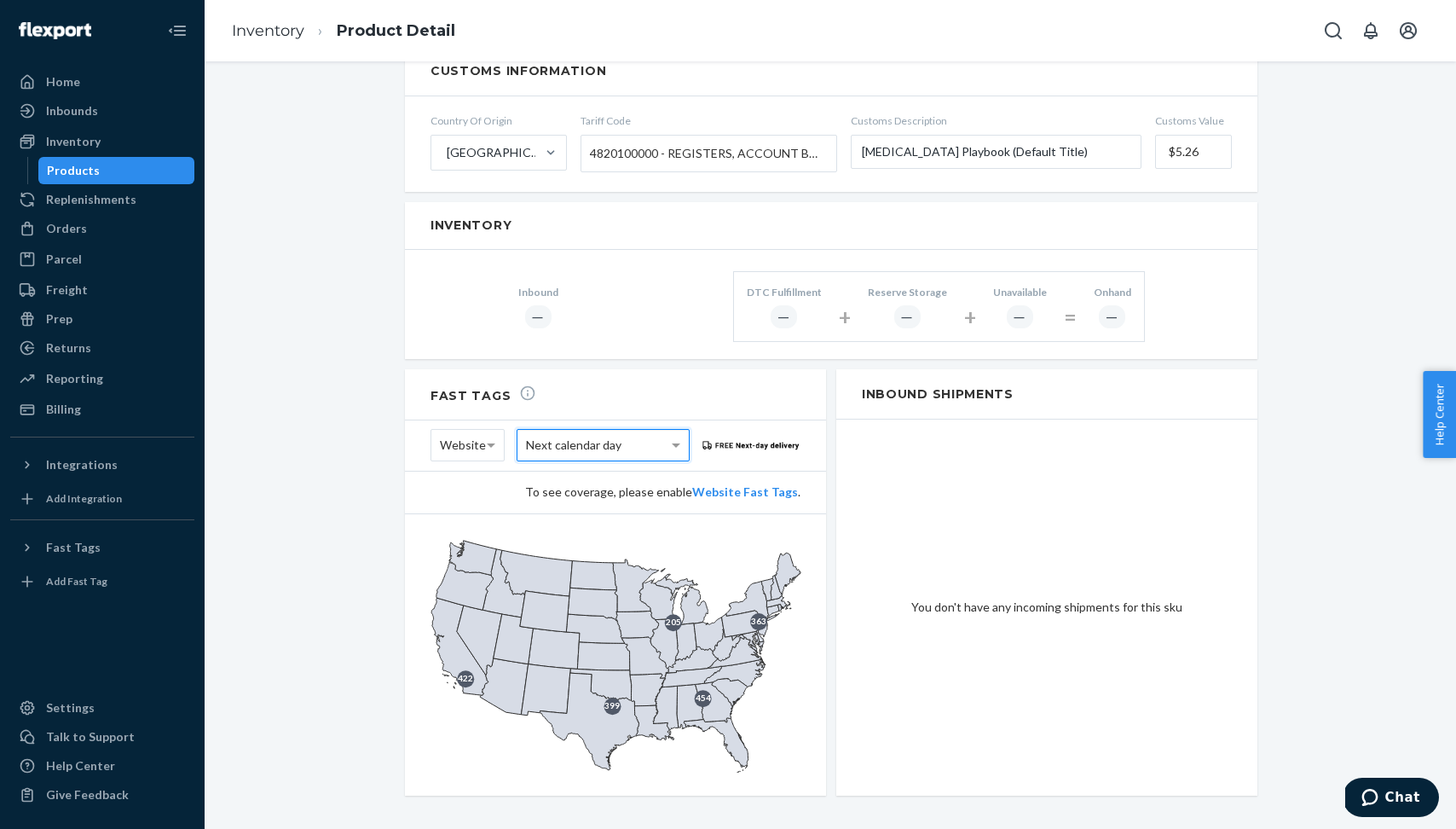
click at [662, 430] on div "Next calendar day" at bounding box center [603, 445] width 172 height 31
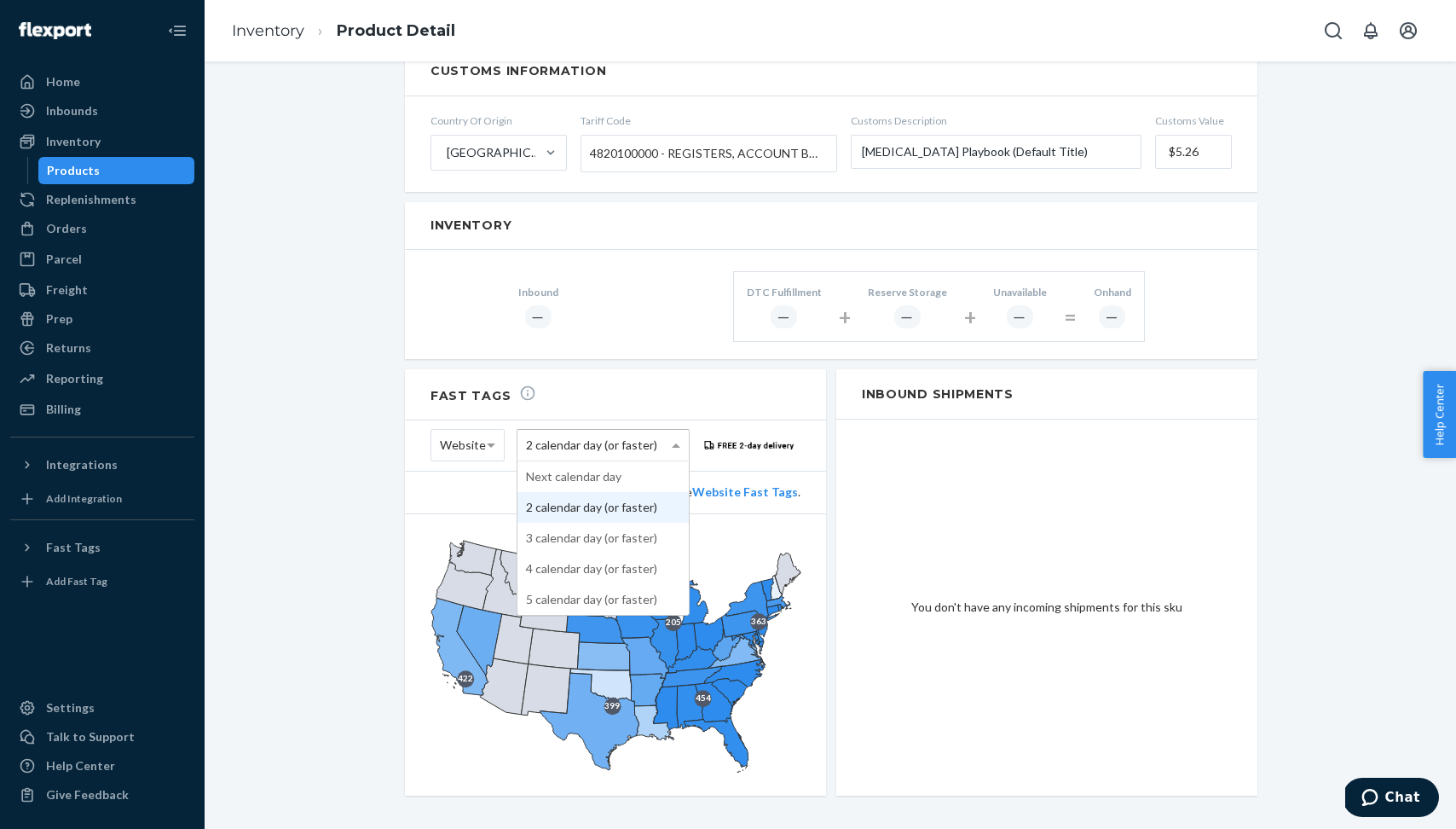
click at [674, 443] on span at bounding box center [676, 445] width 9 height 4
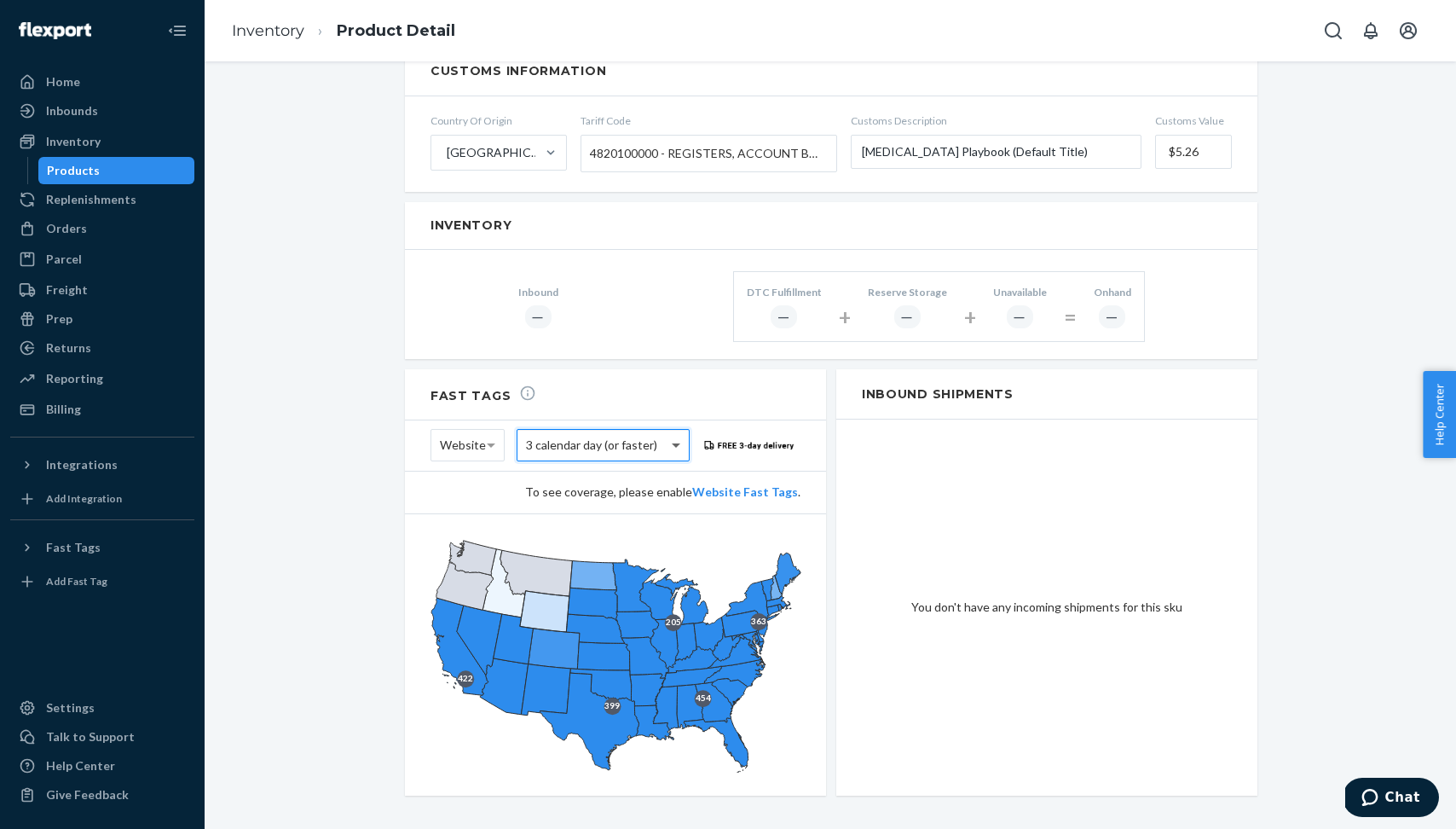
click at [668, 438] on span at bounding box center [678, 445] width 22 height 31
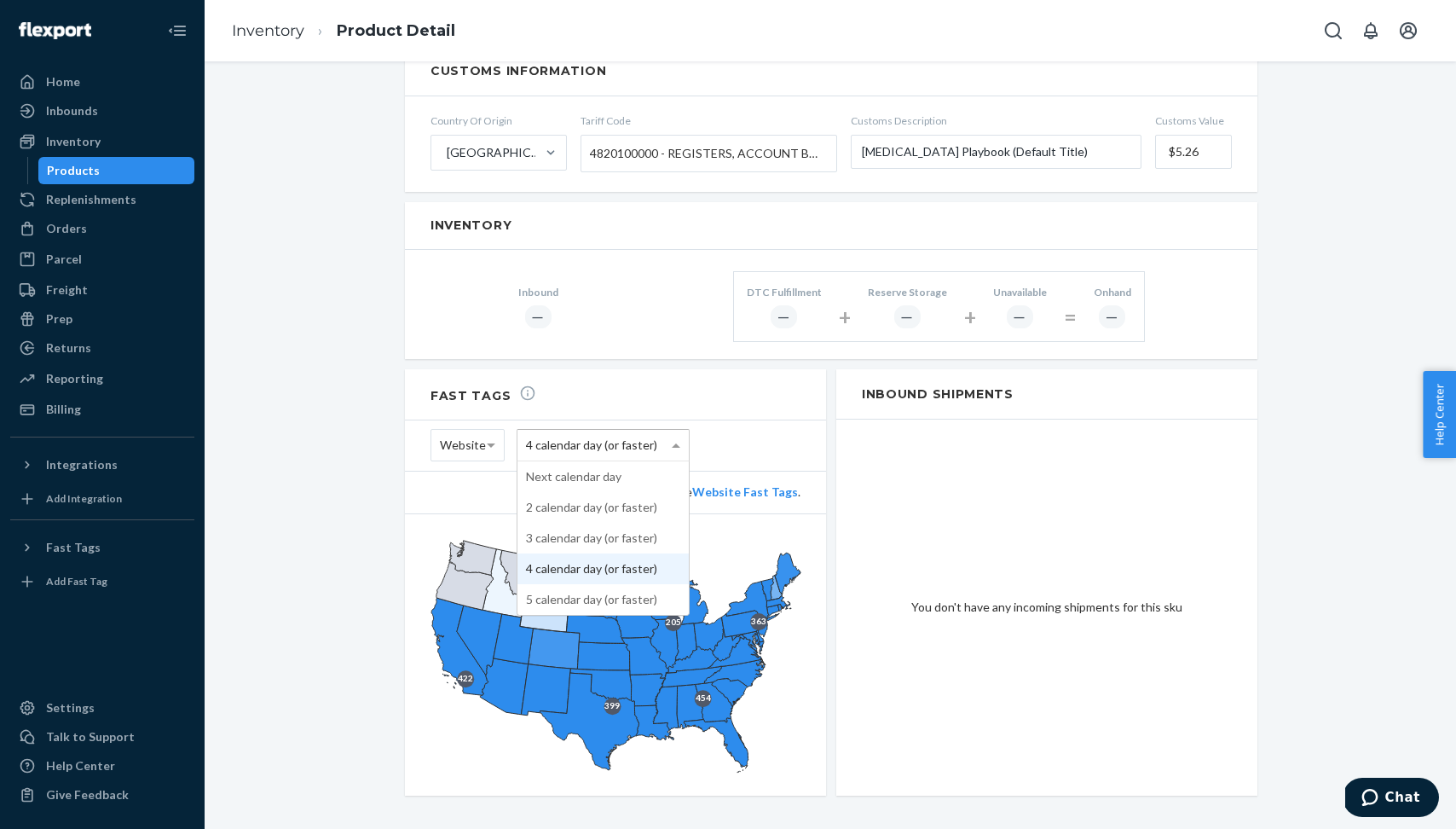
click at [665, 430] on div "4 calendar day (or faster)" at bounding box center [603, 445] width 172 height 31
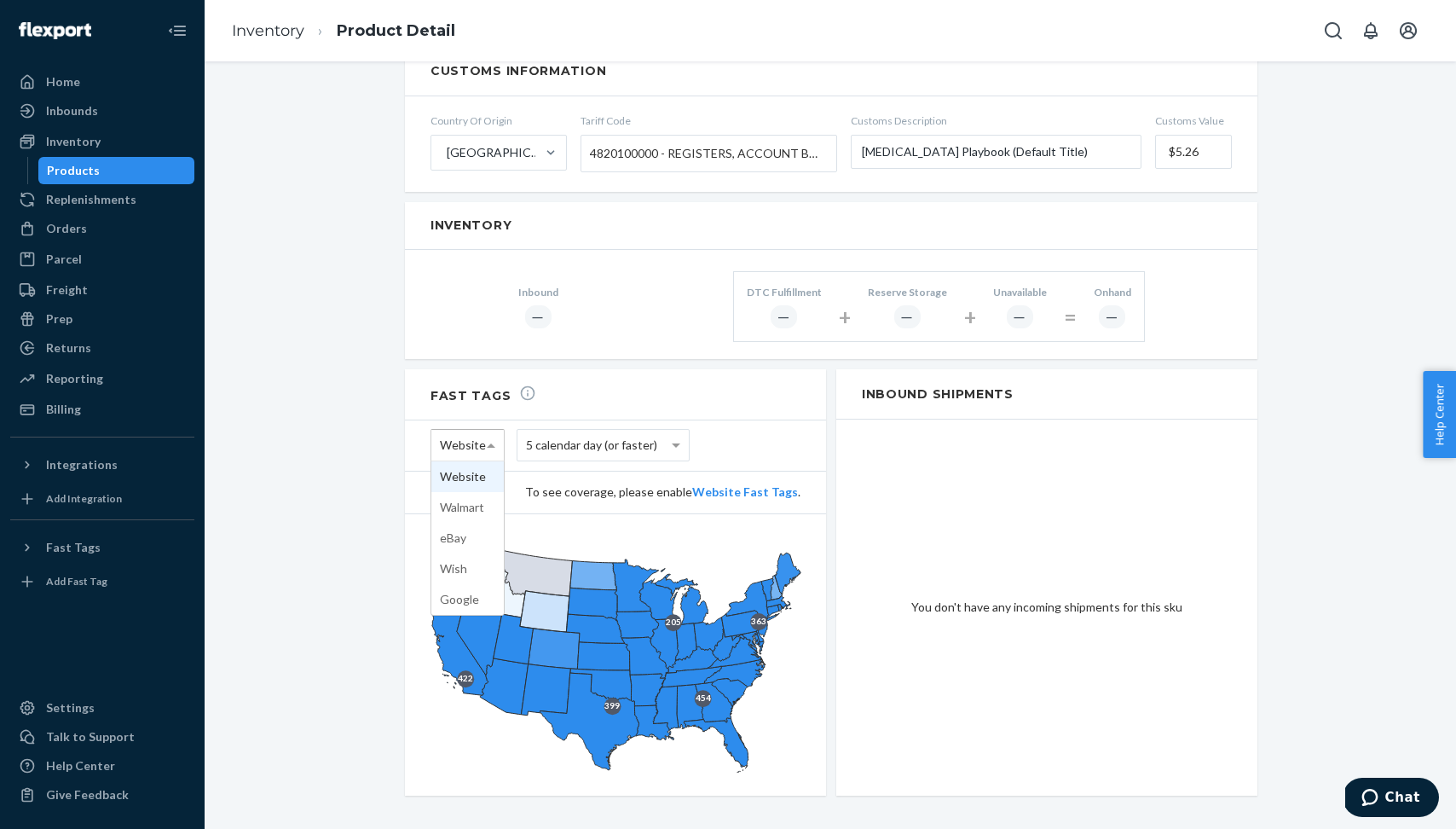
click at [480, 430] on span "Website" at bounding box center [462, 445] width 46 height 29
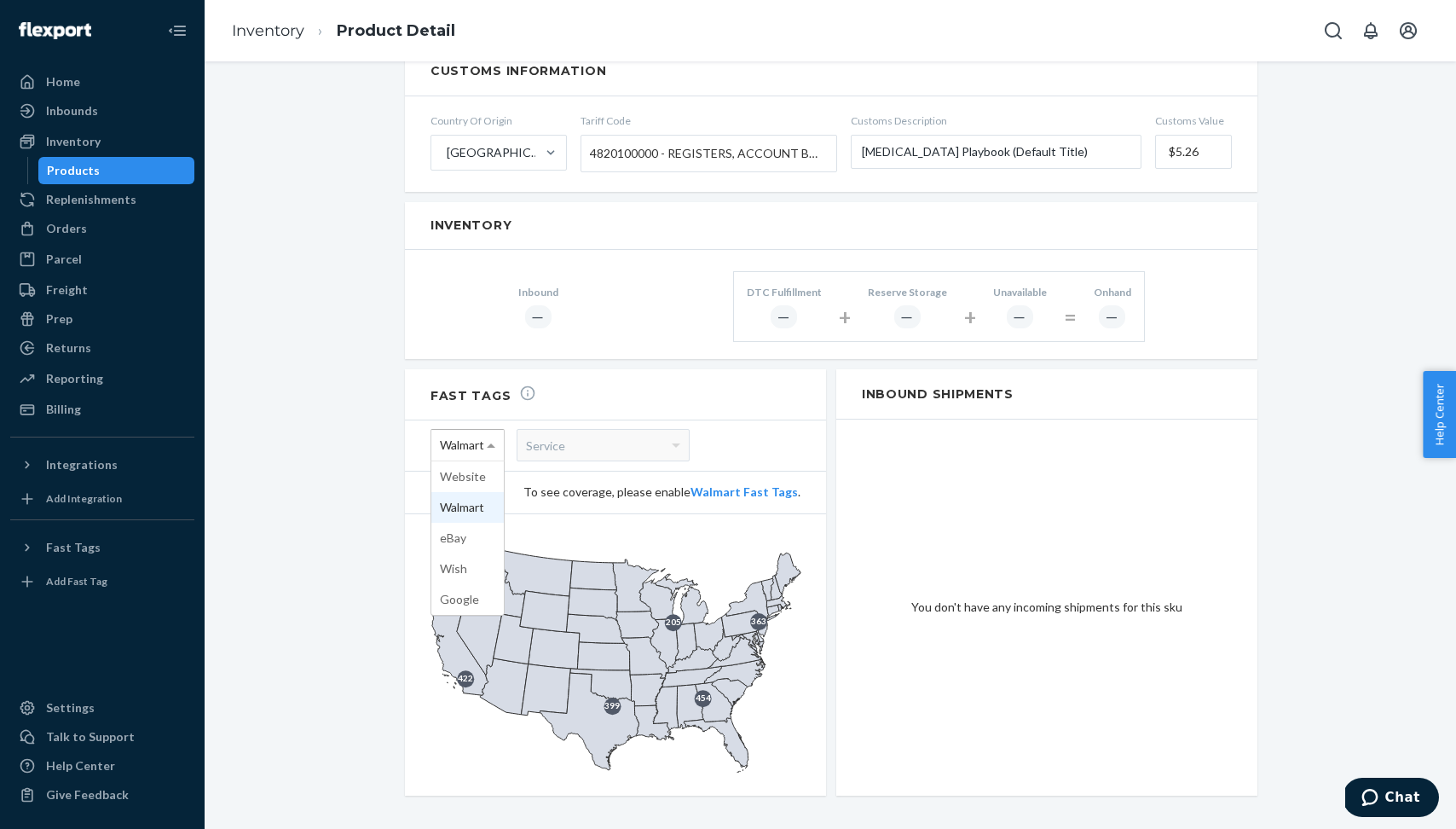
click at [493, 430] on span at bounding box center [493, 445] width 22 height 31
click at [482, 432] on span at bounding box center [493, 445] width 22 height 31
click at [493, 430] on span at bounding box center [493, 445] width 22 height 31
click at [480, 430] on div "Google" at bounding box center [468, 445] width 72 height 31
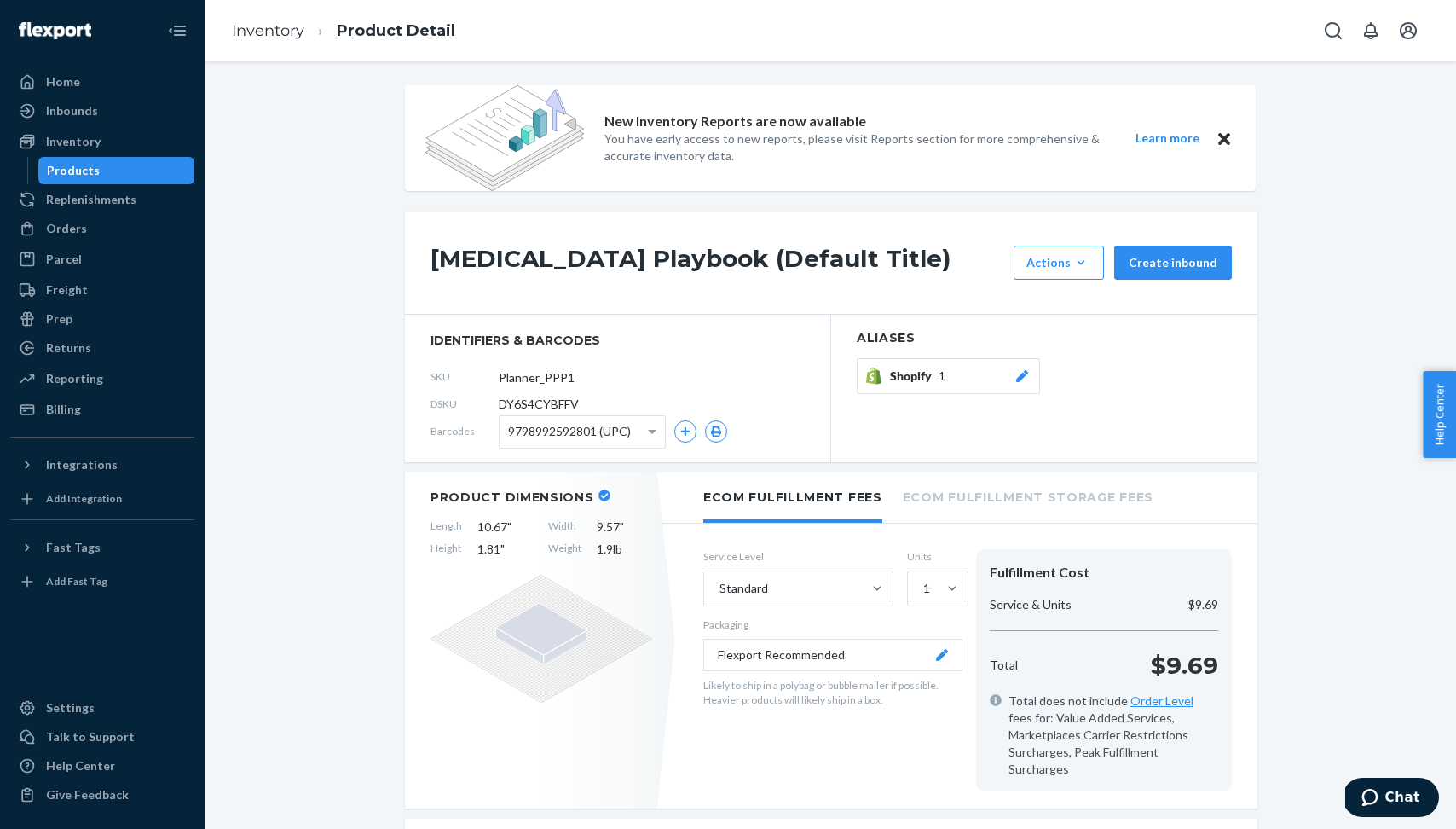
scroll to position [0, 0]
